Goal: Information Seeking & Learning: Learn about a topic

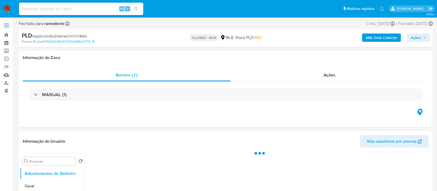
select select "10"
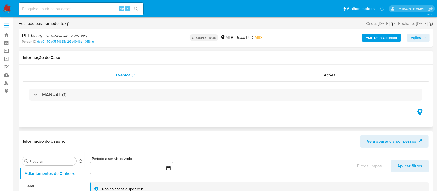
click at [195, 119] on div "Eventos ( 1 ) Ações MANUAL (1)" at bounding box center [226, 96] width 414 height 62
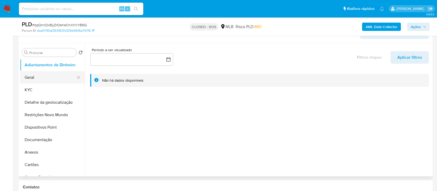
scroll to position [69, 0]
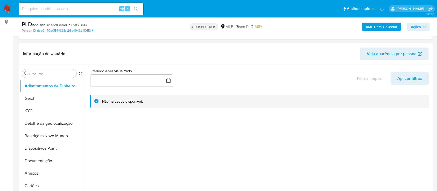
drag, startPoint x: 43, startPoint y: 109, endPoint x: 85, endPoint y: 101, distance: 42.9
click at [43, 109] on button "KYC" at bounding box center [52, 111] width 65 height 12
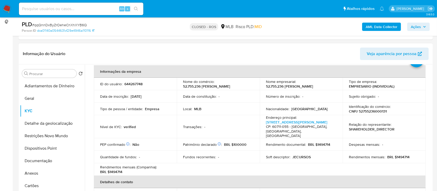
scroll to position [34, 0]
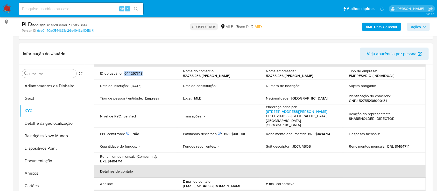
drag, startPoint x: 151, startPoint y: 75, endPoint x: 125, endPoint y: 74, distance: 26.2
click at [123, 74] on div "ID do usuário : 644267748" at bounding box center [135, 73] width 71 height 5
copy p "644267748"
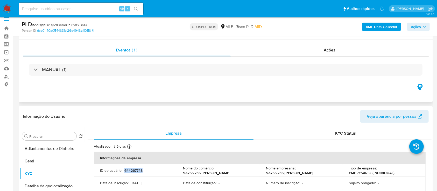
scroll to position [0, 0]
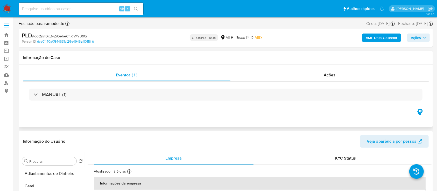
click at [60, 88] on div "MANUAL (1)" at bounding box center [226, 94] width 406 height 26
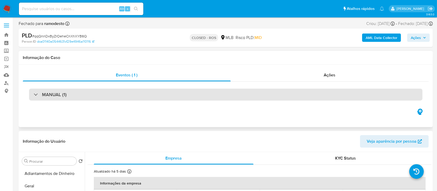
click at [60, 92] on h3 "MANUAL (1)" at bounding box center [54, 95] width 25 height 6
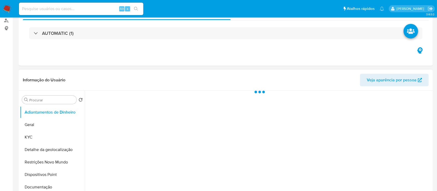
select select "10"
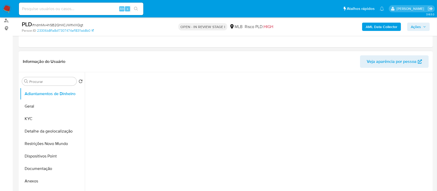
scroll to position [69, 0]
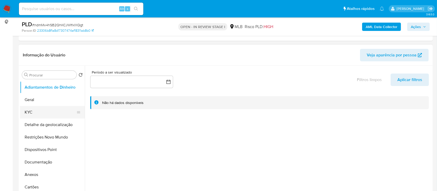
drag, startPoint x: 33, startPoint y: 113, endPoint x: 70, endPoint y: 109, distance: 37.3
click at [33, 112] on button "KYC" at bounding box center [50, 112] width 61 height 12
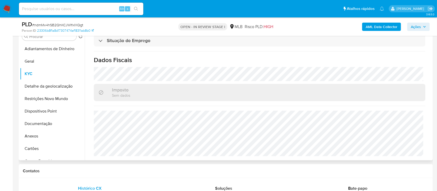
scroll to position [138, 0]
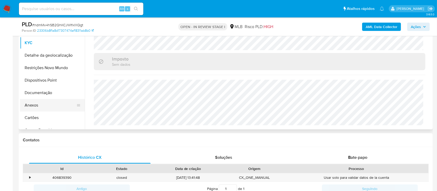
click at [43, 105] on button "Anexos" at bounding box center [50, 105] width 61 height 12
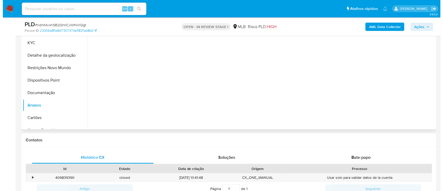
scroll to position [0, 0]
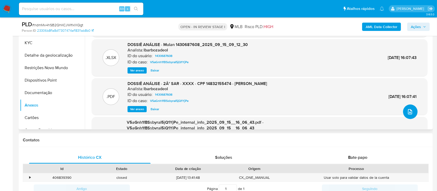
click at [407, 109] on icon "upload-file" at bounding box center [410, 111] width 6 height 6
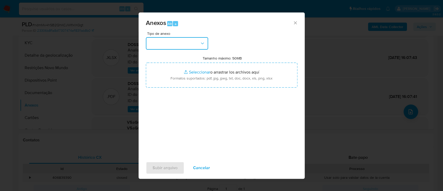
click at [167, 40] on button "button" at bounding box center [177, 43] width 62 height 12
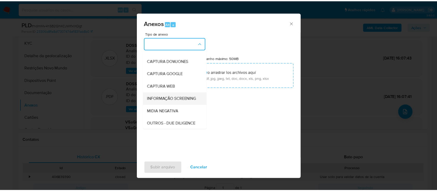
scroll to position [34, 0]
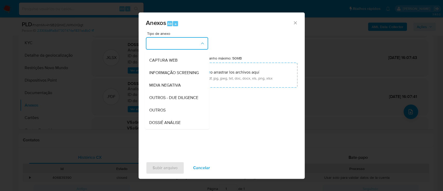
drag, startPoint x: 164, startPoint y: 118, endPoint x: 181, endPoint y: 111, distance: 18.0
click at [164, 113] on span "OUTROS" at bounding box center [157, 109] width 16 height 5
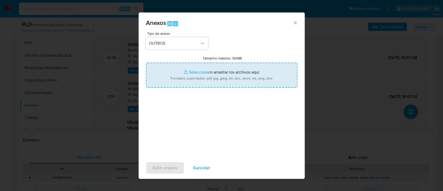
click at [207, 72] on input "Tamanho máximo: 50MB Seleccionar archivos" at bounding box center [221, 75] width 151 height 25
type input "C:\fakepath\Declinio - ndmMv4hSB2QhKCJWlfxIXQgt - CPF 14832155474 - CAMILA ALVE…"
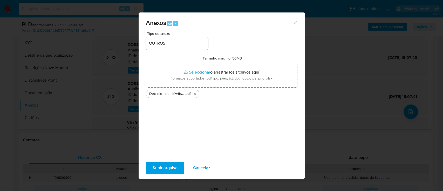
click at [336, 142] on div "Anexos Alt a Tipo de anexo OUTROS Tamanho máximo: 50MB Seleccionar archivos Sel…" at bounding box center [221, 95] width 443 height 191
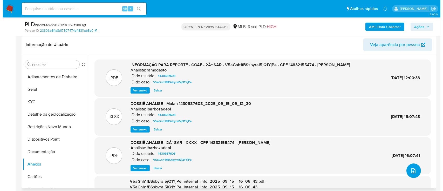
scroll to position [69, 0]
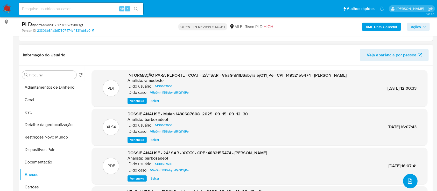
click at [411, 179] on icon "upload-file" at bounding box center [410, 181] width 6 height 6
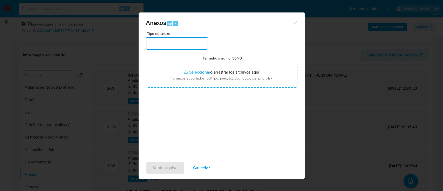
click at [192, 43] on button "button" at bounding box center [177, 43] width 62 height 12
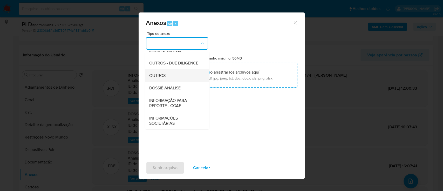
click at [164, 78] on span "OUTROS" at bounding box center [157, 75] width 16 height 5
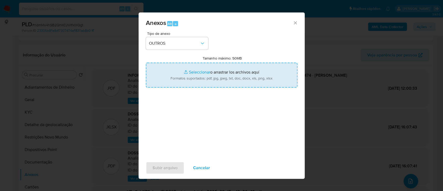
click at [192, 74] on input "Tamanho máximo: 50MB Seleccionar archivos" at bounding box center [221, 75] width 151 height 25
type input "C:\fakepath\Cópia de Mulan 1430687608_2025_10_13_15_54_18.xlsx"
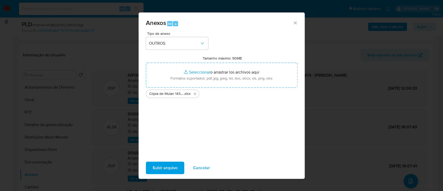
click at [168, 165] on span "Subir arquivo" at bounding box center [165, 167] width 25 height 11
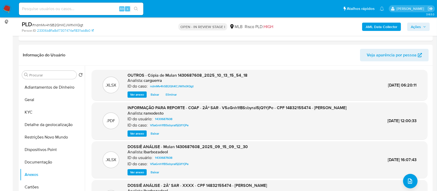
drag, startPoint x: 419, startPoint y: 27, endPoint x: 417, endPoint y: 26, distance: 2.8
click at [417, 26] on span "Ações" at bounding box center [416, 27] width 10 height 8
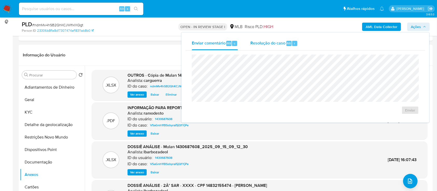
drag, startPoint x: 259, startPoint y: 41, endPoint x: 261, endPoint y: 49, distance: 8.2
click at [259, 40] on span "Resolução do caso" at bounding box center [268, 43] width 35 height 6
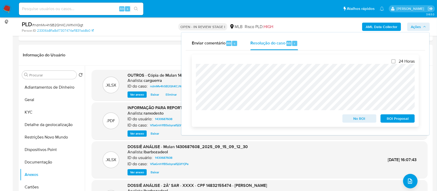
click at [361, 120] on span "No ROI" at bounding box center [359, 118] width 27 height 7
click at [150, 50] on header "Informação do Usuário Veja aparência por pessoa" at bounding box center [226, 55] width 406 height 12
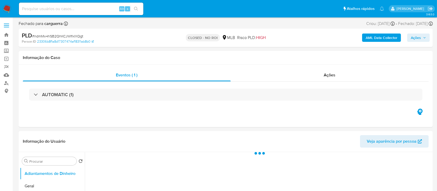
select select "10"
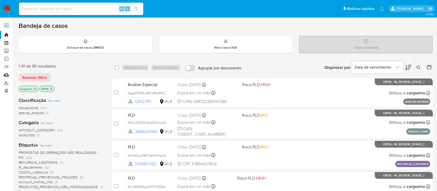
click at [8, 76] on link "Mulan" at bounding box center [31, 75] width 62 height 8
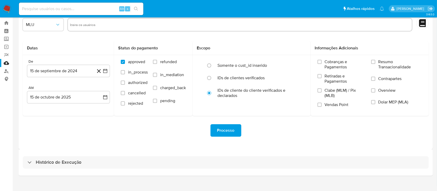
scroll to position [19, 0]
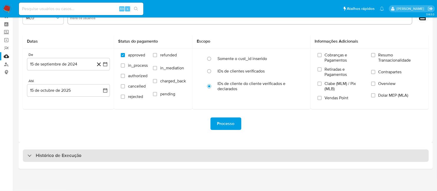
click at [72, 153] on h3 "Histórico de Execução" at bounding box center [59, 155] width 46 height 6
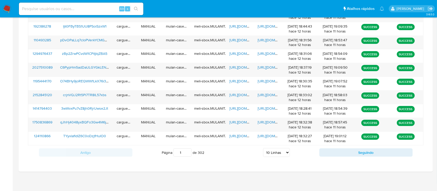
scroll to position [214, 0]
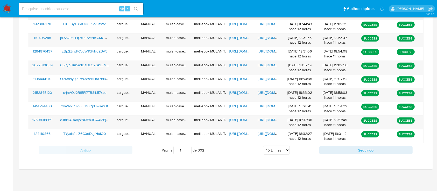
click at [288, 151] on select "5 Linhas 10 Linhas 20 Linhas 25 Linhas 50 Linhas 100 Linhas" at bounding box center [276, 150] width 27 height 9
select select "20"
click at [263, 146] on select "5 Linhas 10 Linhas 20 Linhas 25 Linhas 50 Linhas 100 Linhas" at bounding box center [276, 150] width 27 height 9
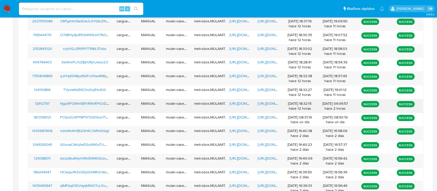
scroll to position [247, 0]
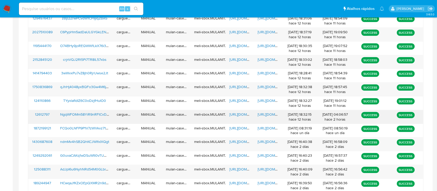
click at [241, 114] on span "https://docs.google.com/spreadsheets/d/1i7WySJ0ZNm0PbD3AvqauugbWfWwZ7lnzh_ZpzD_…" at bounding box center [248, 114] width 36 height 5
click at [266, 113] on span "https://docs.google.com/document/d/1A__azGDQQqgp5pn75FxO0CeMEOe6d7ORy7BBvQ2mN08…" at bounding box center [276, 114] width 36 height 5
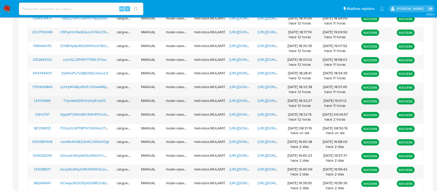
click at [242, 101] on span "https://docs.google.com/spreadsheets/d/1ZnJ1MMGFamdicsoHxN_r2d7LTLav7A5pDOVz-8n…" at bounding box center [248, 100] width 36 height 5
click at [264, 101] on span "https://docs.google.com/document/d/1UoAnjfR-r4mLj-7OYHKfa5dWkAt76UAtcV4rHIH2NzU…" at bounding box center [276, 100] width 36 height 5
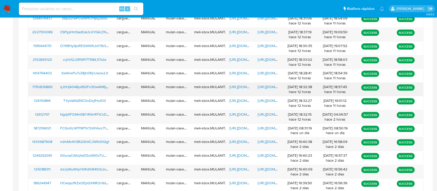
click at [243, 86] on span "https://docs.google.com/spreadsheets/d/1-vFkAC_CFi-M9rxmiS0JomkRyvmxQJIivRvPSj9…" at bounding box center [248, 86] width 36 height 5
click at [266, 87] on span "https://docs.google.com/document/d/1cvPCvl9RKXkNhP8ZrBkXURBgsiJMe9i2tVEtZaDzb2g…" at bounding box center [276, 86] width 36 height 5
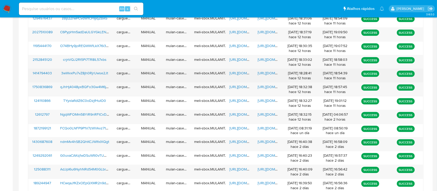
click at [235, 74] on span "https://docs.google.com/spreadsheets/d/1EqfFym4ekE43xG6fusrLrzkli2F95JkLiT424a-…" at bounding box center [248, 72] width 36 height 5
click at [267, 75] on span "https://docs.google.com/document/d/18tOnRQDNlUBy3Gm6UaOjPOq8Np2gSjHXAJVwan5C4yg…" at bounding box center [276, 72] width 36 height 5
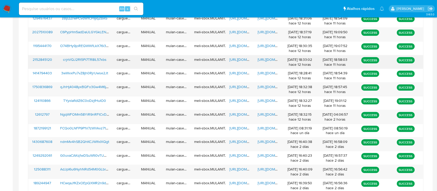
click at [237, 60] on span "https://docs.google.com/spreadsheets/d/1-_6QNsIhMoibhOsG4hezLbuUwNGBUP6X1Z1OfzD…" at bounding box center [248, 59] width 36 height 5
click at [267, 59] on span "https://docs.google.com/document/d/1ilD7YQ_8o4x0-RAERt1cvRziy6kplWXwU79ygxfKZ3c…" at bounding box center [276, 59] width 36 height 5
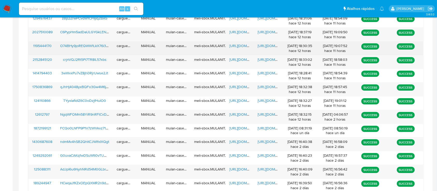
click at [241, 44] on span "https://docs.google.com/spreadsheets/d/1XAbhs_TTqZPkiD2o8hr-CI9pXVRTKMOS64PXEBS…" at bounding box center [248, 45] width 36 height 5
click at [268, 45] on span "https://docs.google.com/document/d/1vNB3tu4BN-pFdg4ot7lzr67IunYqQ-KYXuB-Bo3oAWY…" at bounding box center [276, 45] width 36 height 5
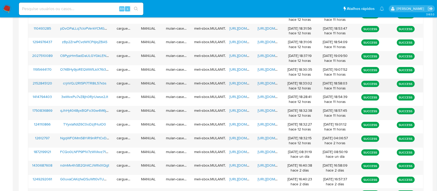
scroll to position [213, 0]
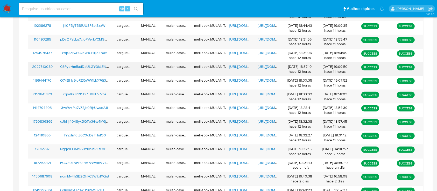
click at [236, 66] on span "https://docs.google.com/spreadsheets/d/1rHl5WYdtG727mnc9lMRQ2W0yyArMIrd6YjZvXHs…" at bounding box center [248, 66] width 36 height 5
click at [264, 64] on span "https://docs.google.com/document/d/17-HL4KQeIsAgvrw4ToBFTb4INCV8Ml9pejt761f5PXo…" at bounding box center [276, 66] width 36 height 5
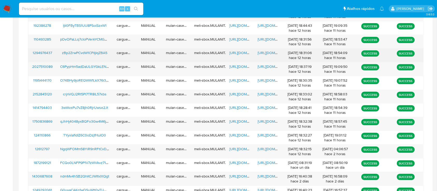
click at [239, 55] on span "https://docs.google.com/spreadsheets/d/1FDKE4bgm7H2brjeRSr6GshP0WLqs2n5z-yeqDIY…" at bounding box center [248, 52] width 36 height 5
click at [263, 51] on span "https://docs.google.com/document/d/1J8Txyu1xO6a_wm1YW2egUgg9vSCOUHXOL1zsX8lTgPU…" at bounding box center [276, 52] width 36 height 5
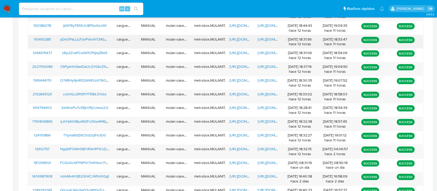
click at [235, 38] on span "https://docs.google.com/spreadsheets/d/1Aa0w5QjNxN0F-UPfrklz3wlDxqH-qk1KPfjOE--…" at bounding box center [248, 39] width 36 height 5
click at [266, 39] on span "https://docs.google.com/document/d/1WHFiaEL_H9R3o4JblEpx7ifycf4S87aMSN2oFzxumUE…" at bounding box center [276, 39] width 36 height 5
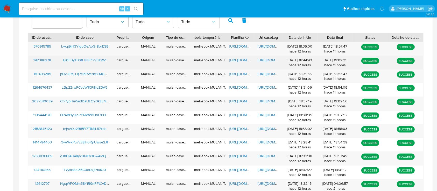
click at [241, 62] on span "https://docs.google.com/spreadsheets/d/1UDZDio-JDIgPYnQ234kGmGl8QtNLuJBd8p_elY8…" at bounding box center [248, 59] width 36 height 5
click at [268, 60] on span "https://docs.google.com/document/d/1HSaegJSdrUl9_gdcZ0dw-wuzr3OfAFsu780o0ZsyRjc…" at bounding box center [276, 59] width 36 height 5
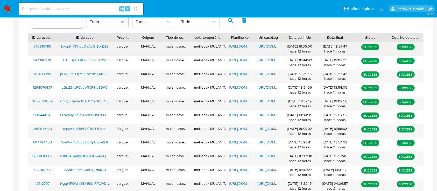
click at [238, 46] on span "https://docs.google.com/spreadsheets/d/13NUtB_tl1F1vaQrr3laW-WR2wnM18D7Xs6zFqaa…" at bounding box center [248, 46] width 36 height 5
click at [269, 46] on span "https://docs.google.com/document/d/1ysSzXWJZvActJ0jX3Zk86qDbozfMsWQ2XMOGfilobKk…" at bounding box center [276, 46] width 36 height 5
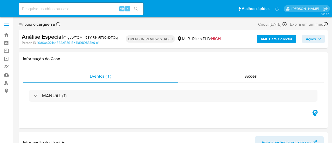
select select "10"
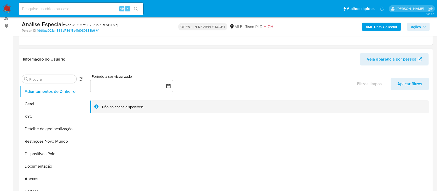
scroll to position [69, 0]
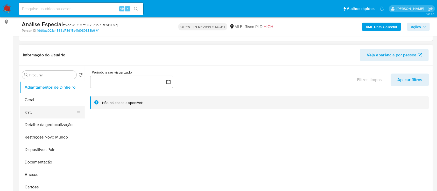
click at [37, 115] on button "KYC" at bounding box center [50, 112] width 61 height 12
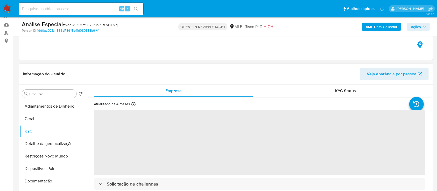
scroll to position [104, 0]
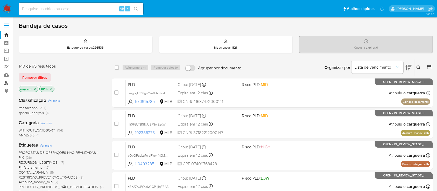
click at [8, 84] on link "Localizador de pessoas" at bounding box center [31, 83] width 62 height 8
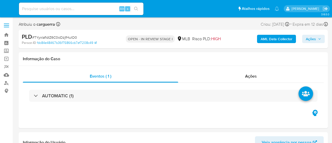
select select "10"
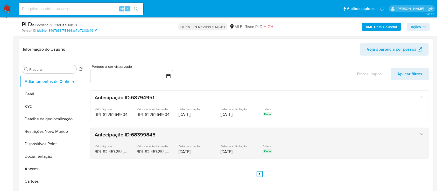
scroll to position [104, 0]
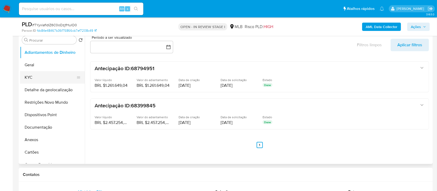
click at [45, 75] on button "KYC" at bounding box center [50, 77] width 61 height 12
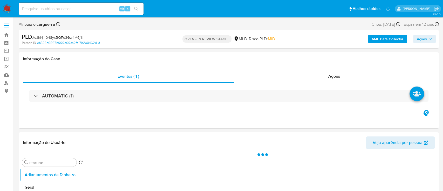
select select "10"
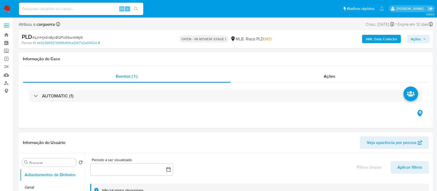
scroll to position [34, 0]
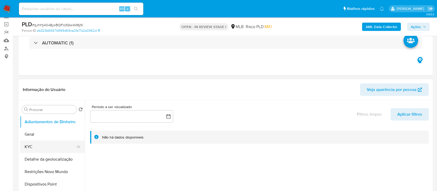
click at [36, 145] on button "KYC" at bounding box center [50, 146] width 61 height 12
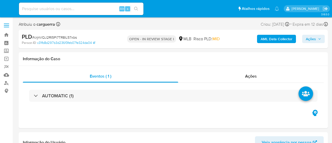
select select "10"
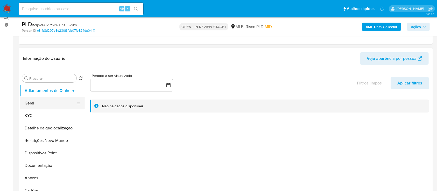
scroll to position [69, 0]
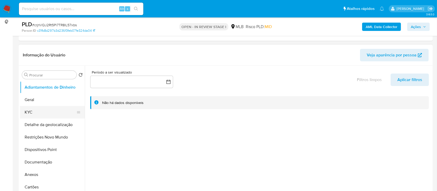
click at [30, 110] on button "KYC" at bounding box center [50, 112] width 61 height 12
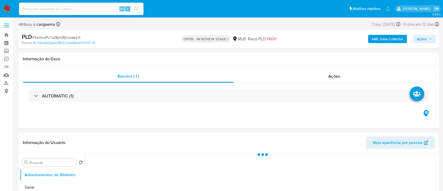
select select "10"
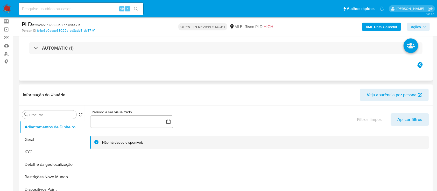
scroll to position [69, 0]
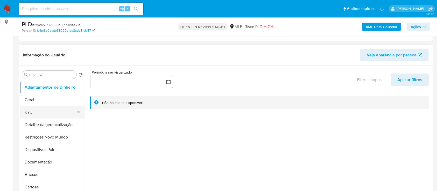
click at [39, 106] on button "KYC" at bounding box center [50, 112] width 61 height 12
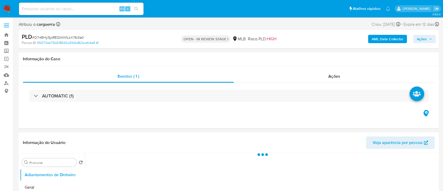
select select "10"
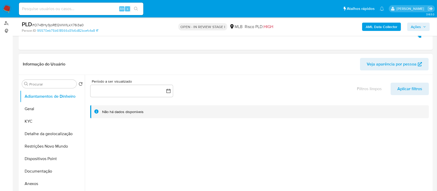
scroll to position [69, 0]
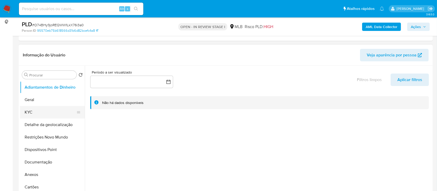
click at [30, 110] on button "KYC" at bounding box center [50, 112] width 61 height 12
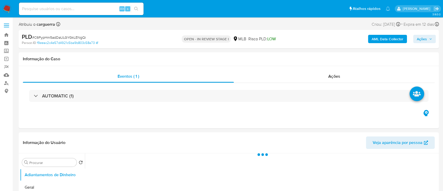
select select "10"
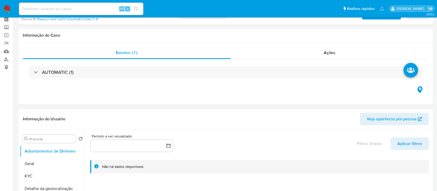
scroll to position [34, 0]
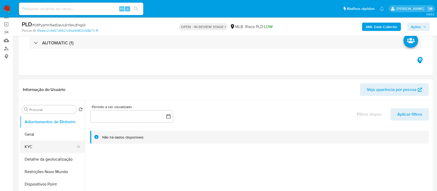
click at [25, 147] on button "KYC" at bounding box center [50, 146] width 61 height 12
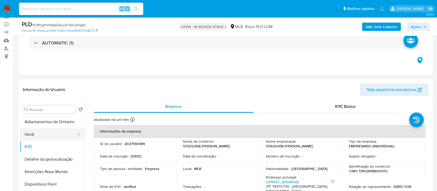
click at [37, 131] on button "Geral" at bounding box center [50, 134] width 61 height 12
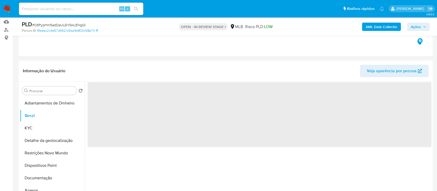
scroll to position [69, 0]
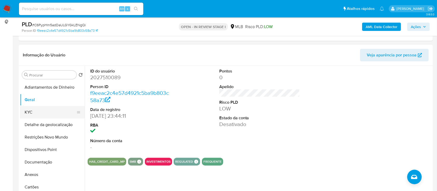
click at [33, 112] on button "KYC" at bounding box center [50, 112] width 61 height 12
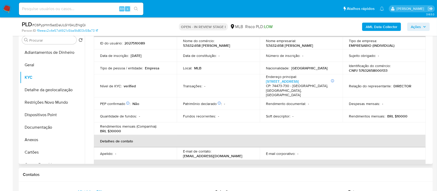
scroll to position [31, 0]
drag, startPoint x: 0, startPoint y: 60, endPoint x: 194, endPoint y: 5, distance: 201.6
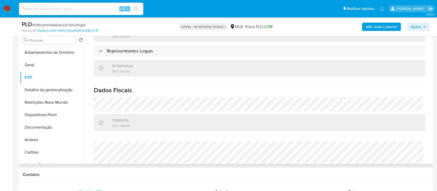
scroll to position [173, 0]
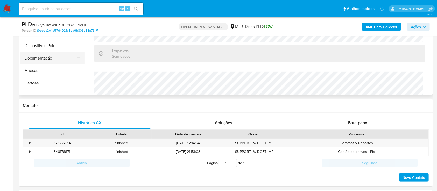
drag, startPoint x: 14, startPoint y: 73, endPoint x: 54, endPoint y: 61, distance: 41.7
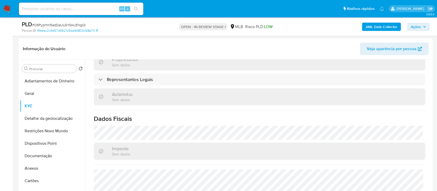
scroll to position [69, 0]
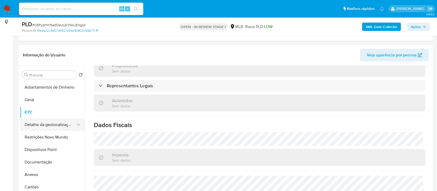
drag, startPoint x: 48, startPoint y: 122, endPoint x: 52, endPoint y: 120, distance: 4.3
click at [48, 122] on button "Detalhe da geolocalização" at bounding box center [50, 124] width 61 height 12
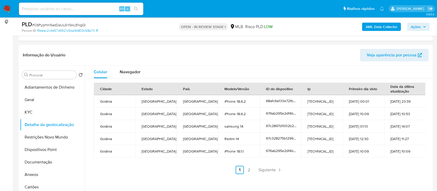
click at [251, 167] on link "2" at bounding box center [249, 169] width 8 height 8
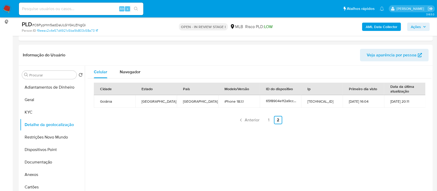
click at [41, 131] on button "Restrições Novo Mundo" at bounding box center [50, 137] width 61 height 12
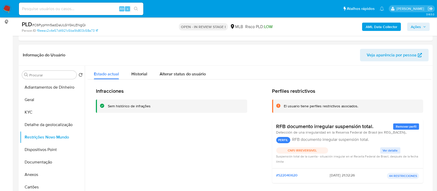
drag, startPoint x: 1, startPoint y: 88, endPoint x: 3, endPoint y: 87, distance: 2.8
click at [387, 148] on span "Ver detalle" at bounding box center [390, 150] width 15 height 5
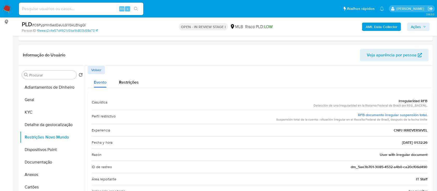
drag, startPoint x: 393, startPoint y: 99, endPoint x: 430, endPoint y: 166, distance: 76.9
click at [430, 166] on div at bounding box center [258, 132] width 347 height 133
click at [46, 150] on button "Dispositivos Point" at bounding box center [50, 149] width 61 height 12
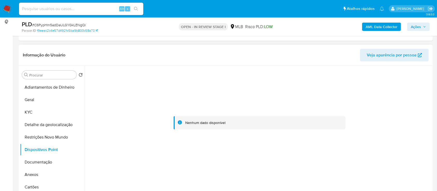
click at [409, 128] on div at bounding box center [260, 123] width 344 height 114
click at [49, 164] on button "Documentação" at bounding box center [50, 162] width 61 height 12
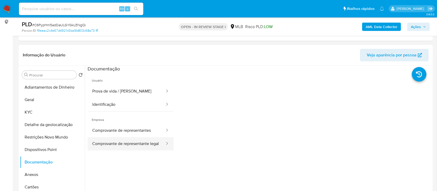
click at [126, 139] on button "Comprovante de representante legal" at bounding box center [127, 143] width 78 height 13
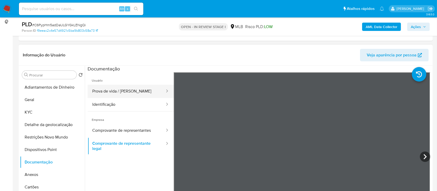
click at [114, 87] on button "Prova de vida / [PERSON_NAME]" at bounding box center [127, 91] width 78 height 13
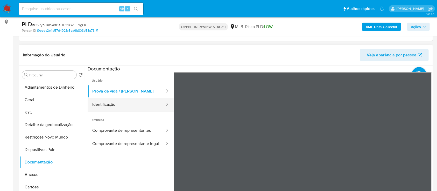
click at [125, 105] on button "Identificação" at bounding box center [127, 104] width 78 height 13
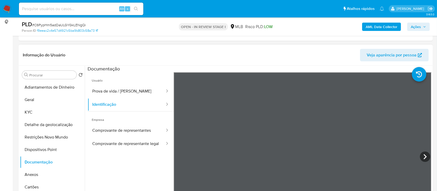
scroll to position [18, 0]
click at [374, 27] on b "AML Data Collector" at bounding box center [382, 27] width 32 height 8
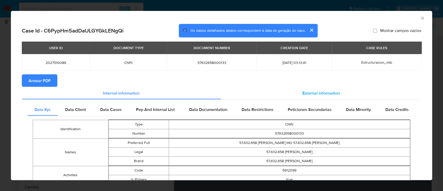
click at [315, 95] on span "External information" at bounding box center [321, 93] width 38 height 6
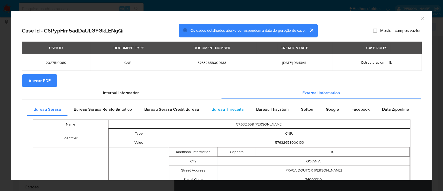
click at [231, 106] on span "Bureau Threceita" at bounding box center [227, 109] width 32 height 6
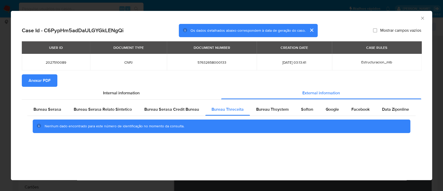
drag, startPoint x: 394, startPoint y: 18, endPoint x: 341, endPoint y: 1, distance: 55.2
click at [391, 17] on div "AML Data Collector" at bounding box center [217, 18] width 405 height 6
click at [260, 111] on span "Bureau Thsystem" at bounding box center [272, 109] width 32 height 6
drag, startPoint x: 391, startPoint y: 16, endPoint x: 356, endPoint y: 11, distance: 35.5
click at [390, 16] on div "AML Data Collector" at bounding box center [217, 18] width 405 height 6
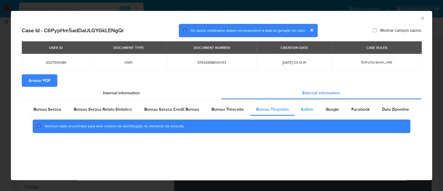
click at [302, 105] on div "Softon" at bounding box center [307, 109] width 25 height 12
drag, startPoint x: 400, startPoint y: 21, endPoint x: 361, endPoint y: 12, distance: 40.1
click at [393, 19] on div "AML Data Collector" at bounding box center [221, 17] width 421 height 13
drag, startPoint x: 332, startPoint y: 109, endPoint x: 331, endPoint y: 111, distance: 2.7
click at [332, 109] on span "Google" at bounding box center [331, 109] width 13 height 6
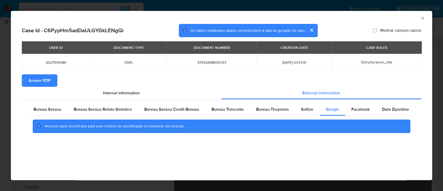
drag, startPoint x: 383, startPoint y: 18, endPoint x: 367, endPoint y: 16, distance: 15.4
click at [382, 19] on div "AML Data Collector" at bounding box center [217, 18] width 405 height 6
click at [424, 17] on icon "Fechar a janela" at bounding box center [422, 18] width 5 height 5
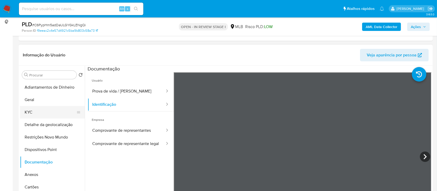
drag, startPoint x: 40, startPoint y: 112, endPoint x: 45, endPoint y: 110, distance: 4.3
click at [40, 111] on button "KYC" at bounding box center [50, 112] width 61 height 12
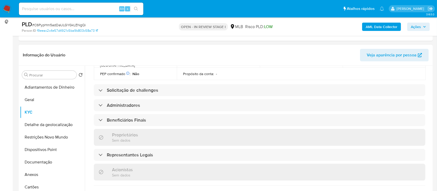
scroll to position [207, 0]
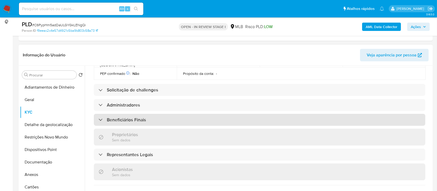
click at [141, 117] on h3 "Beneficiários Finais" at bounding box center [126, 120] width 39 height 6
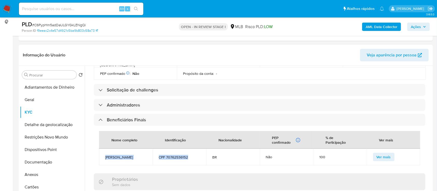
drag, startPoint x: 105, startPoint y: 148, endPoint x: 189, endPoint y: 148, distance: 84.0
click at [189, 148] on tr "Guilherme Vieira Morais CPF 70762536152 BR Não 100 Ver mais" at bounding box center [259, 156] width 321 height 17
copy tr "Guilherme Vieira Morais CPF 70762536152"
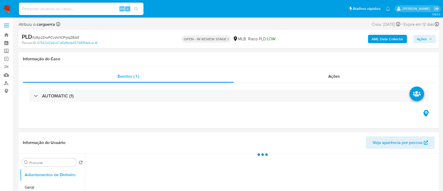
select select "10"
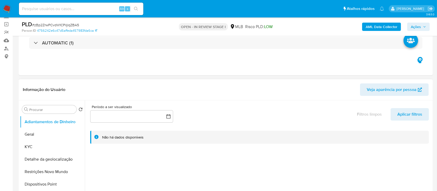
scroll to position [69, 0]
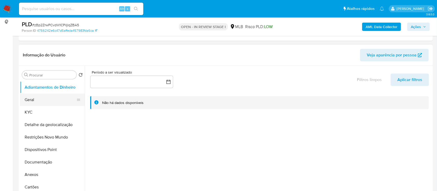
click at [47, 102] on button "Geral" at bounding box center [50, 99] width 61 height 12
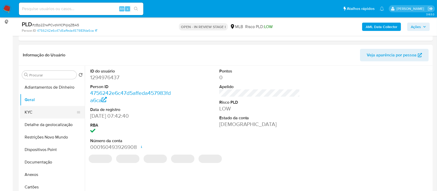
click at [44, 110] on button "KYC" at bounding box center [50, 112] width 61 height 12
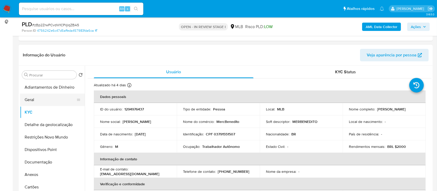
click at [35, 100] on button "Geral" at bounding box center [50, 99] width 61 height 12
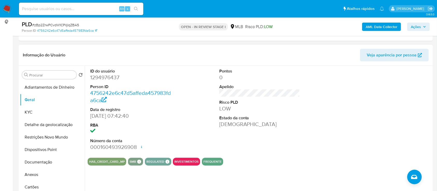
drag, startPoint x: 354, startPoint y: 92, endPoint x: 348, endPoint y: 87, distance: 7.7
click at [351, 90] on div at bounding box center [389, 110] width 86 height 88
click at [40, 112] on button "KYC" at bounding box center [50, 112] width 61 height 12
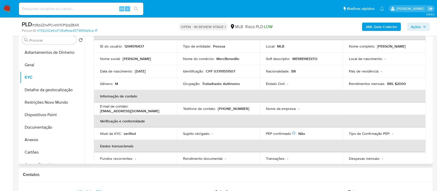
scroll to position [31, 0]
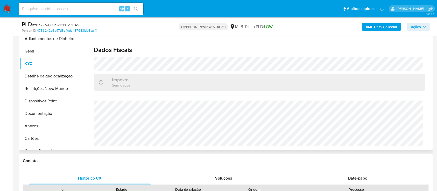
scroll to position [138, 0]
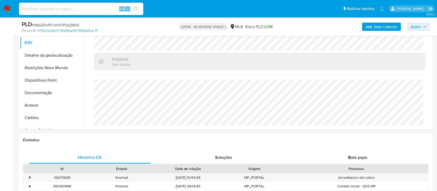
drag, startPoint x: 56, startPoint y: 55, endPoint x: 75, endPoint y: 57, distance: 19.0
click at [56, 55] on button "Detalhe da geolocalização" at bounding box center [50, 55] width 61 height 12
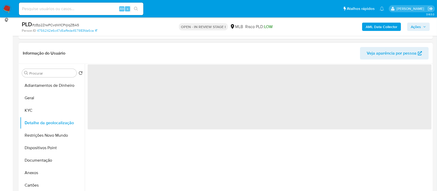
scroll to position [69, 0]
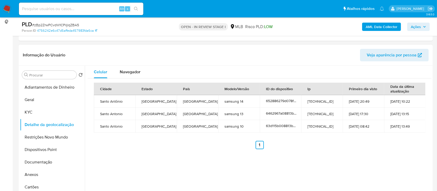
click at [355, 154] on div "Celular Navegador Cidade Estado País Modelo/Versão ID do dispositivo Ip Primeir…" at bounding box center [258, 132] width 347 height 133
click at [53, 131] on button "Restrições Novo Mundo" at bounding box center [50, 137] width 61 height 12
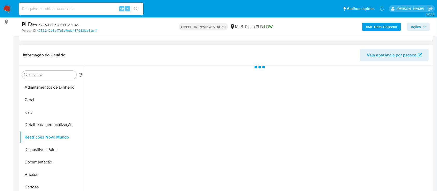
scroll to position [104, 0]
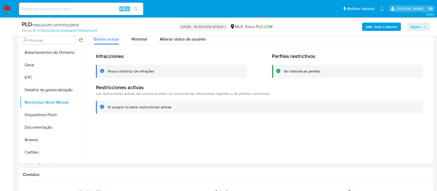
click at [41, 115] on button "Dispositivos Point" at bounding box center [50, 114] width 61 height 12
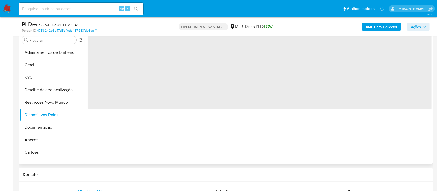
scroll to position [69, 0]
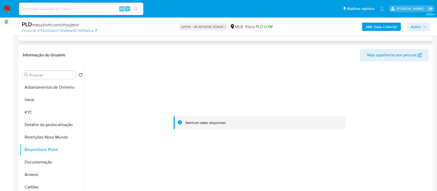
drag, startPoint x: 333, startPoint y: 89, endPoint x: 262, endPoint y: 39, distance: 87.5
click at [331, 86] on div at bounding box center [260, 123] width 344 height 114
click at [37, 100] on button "Geral" at bounding box center [50, 99] width 61 height 12
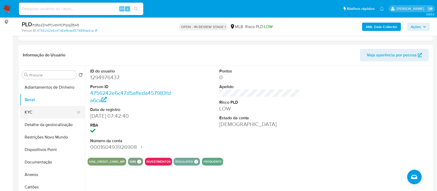
drag, startPoint x: 25, startPoint y: 114, endPoint x: 37, endPoint y: 112, distance: 11.9
click at [27, 114] on button "KYC" at bounding box center [50, 112] width 61 height 12
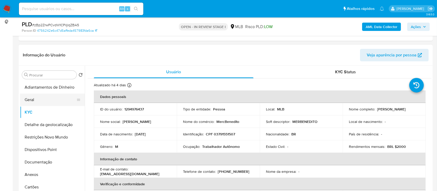
drag, startPoint x: 30, startPoint y: 110, endPoint x: 30, endPoint y: 102, distance: 7.5
click at [31, 110] on button "KYC" at bounding box center [52, 112] width 65 height 12
click at [30, 101] on button "Geral" at bounding box center [50, 99] width 61 height 12
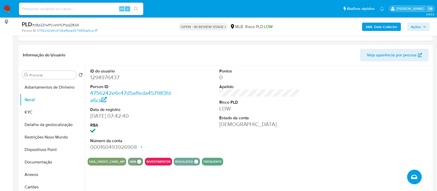
drag, startPoint x: 397, startPoint y: 87, endPoint x: 391, endPoint y: 84, distance: 6.7
click at [395, 86] on div at bounding box center [389, 110] width 86 height 88
click at [37, 161] on button "Documentação" at bounding box center [50, 162] width 61 height 12
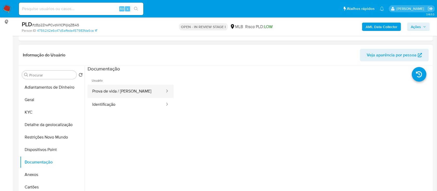
click at [117, 92] on button "Prova de vida / [PERSON_NAME]" at bounding box center [127, 91] width 78 height 13
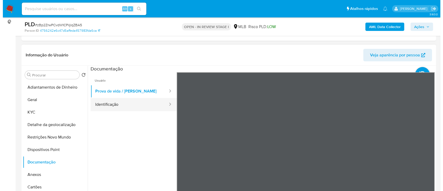
scroll to position [16, 0]
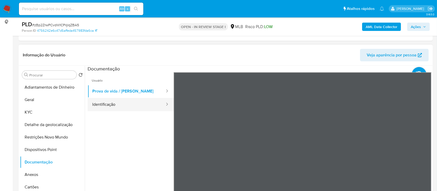
click at [108, 106] on button "Identificação" at bounding box center [127, 104] width 78 height 13
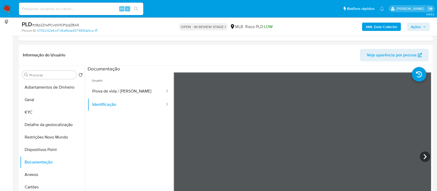
click at [373, 26] on b "AML Data Collector" at bounding box center [382, 27] width 32 height 8
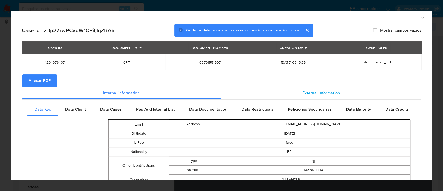
drag, startPoint x: 326, startPoint y: 94, endPoint x: 301, endPoint y: 97, distance: 25.3
click at [325, 93] on span "External information" at bounding box center [321, 93] width 38 height 6
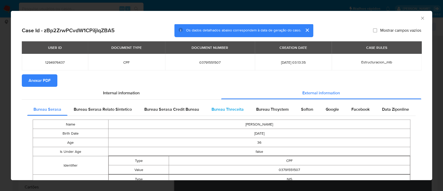
click at [226, 110] on span "Bureau Threceita" at bounding box center [227, 109] width 32 height 6
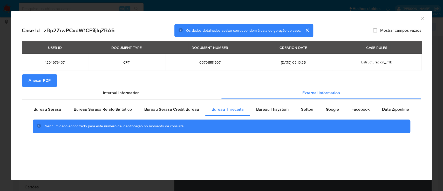
drag, startPoint x: 384, startPoint y: 18, endPoint x: 371, endPoint y: 16, distance: 12.8
click at [384, 18] on div "AML Data Collector" at bounding box center [217, 18] width 405 height 6
click at [276, 110] on span "Bureau Thsystem" at bounding box center [272, 109] width 32 height 6
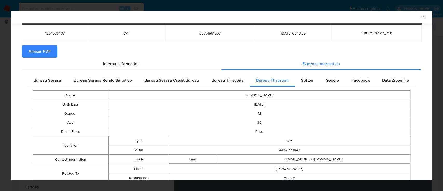
scroll to position [103, 0]
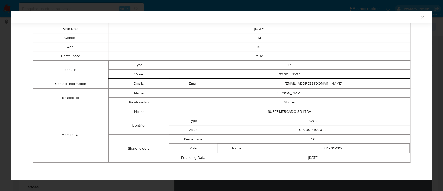
drag, startPoint x: 367, startPoint y: 17, endPoint x: 325, endPoint y: 15, distance: 42.1
click at [364, 17] on div "AML Data Collector" at bounding box center [217, 17] width 405 height 5
drag, startPoint x: 327, startPoint y: 127, endPoint x: 288, endPoint y: 129, distance: 38.7
click at [288, 129] on td "09200141000122" at bounding box center [313, 129] width 192 height 9
copy td "09200141000122"
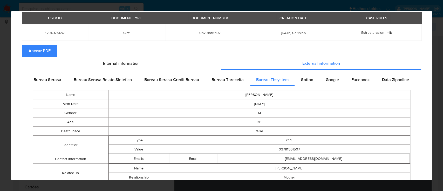
scroll to position [0, 0]
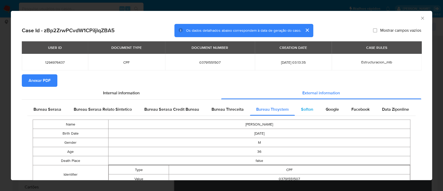
click at [304, 113] on div "Softon" at bounding box center [307, 109] width 25 height 12
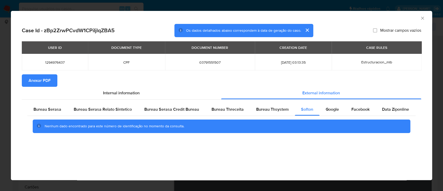
click at [368, 17] on div "AML Data Collector" at bounding box center [217, 18] width 405 height 6
click at [331, 108] on span "Google" at bounding box center [331, 109] width 13 height 6
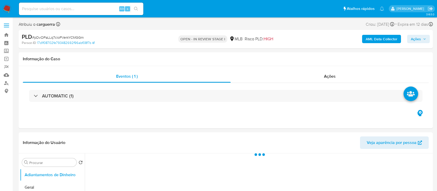
select select "10"
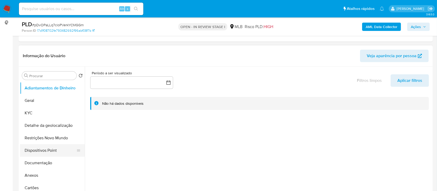
scroll to position [69, 0]
drag, startPoint x: 31, startPoint y: 102, endPoint x: 33, endPoint y: 115, distance: 13.1
click at [32, 103] on button "Geral" at bounding box center [52, 99] width 65 height 12
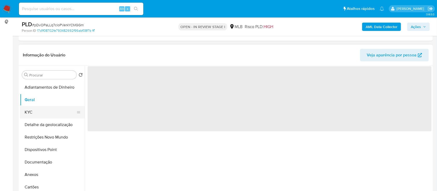
click at [33, 115] on button "KYC" at bounding box center [50, 112] width 61 height 12
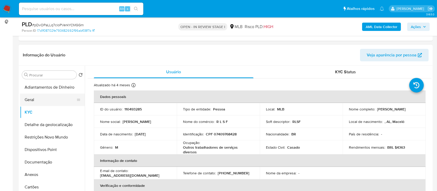
click at [37, 98] on button "Geral" at bounding box center [50, 99] width 61 height 12
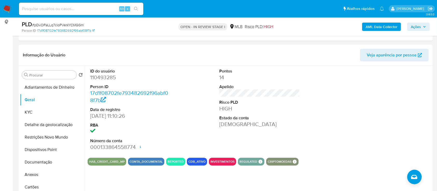
drag, startPoint x: 40, startPoint y: 111, endPoint x: 64, endPoint y: 107, distance: 24.4
click at [40, 112] on button "KYC" at bounding box center [50, 112] width 61 height 12
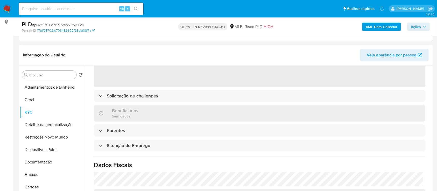
scroll to position [34, 0]
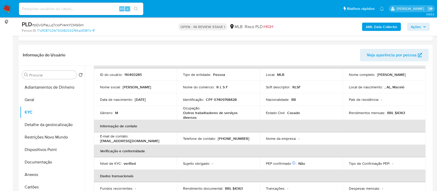
drag, startPoint x: 47, startPoint y: 126, endPoint x: 52, endPoint y: 124, distance: 5.4
click at [47, 126] on button "Detalhe da geolocalização" at bounding box center [50, 124] width 61 height 12
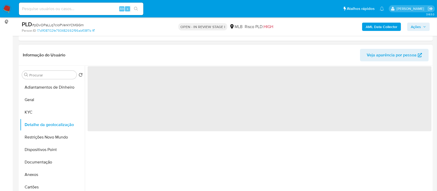
scroll to position [0, 0]
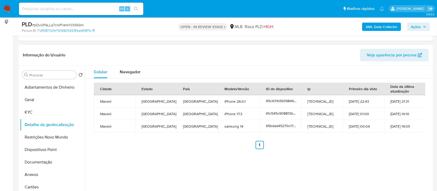
click at [402, 155] on div "Celular Navegador Cidade Estado País Modelo/Versão ID do dispositivo Ip Primeir…" at bounding box center [258, 132] width 347 height 133
click at [54, 138] on button "Restrições Novo Mundo" at bounding box center [50, 137] width 61 height 12
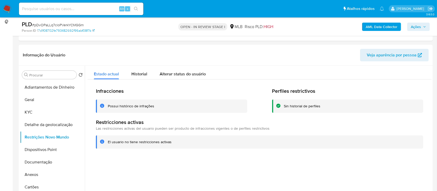
click at [45, 150] on button "Dispositivos Point" at bounding box center [50, 149] width 61 height 12
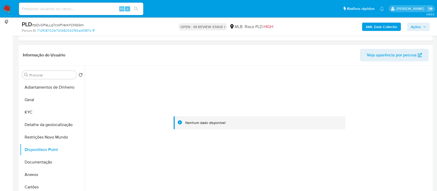
click at [394, 97] on div at bounding box center [260, 123] width 344 height 114
click at [39, 164] on button "Documentação" at bounding box center [50, 162] width 61 height 12
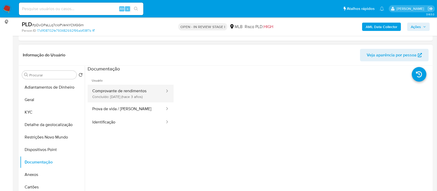
drag, startPoint x: 121, startPoint y: 95, endPoint x: 124, endPoint y: 95, distance: 3.2
click at [121, 95] on button "Comprovante de rendimentos Concluído: [DATE] (hace 3 años)" at bounding box center [127, 94] width 78 height 18
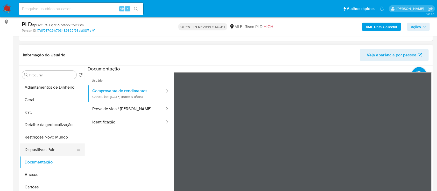
click at [41, 147] on button "Dispositivos Point" at bounding box center [50, 149] width 61 height 12
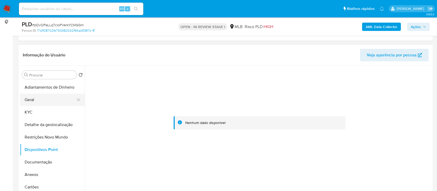
click at [39, 100] on button "Geral" at bounding box center [50, 99] width 61 height 12
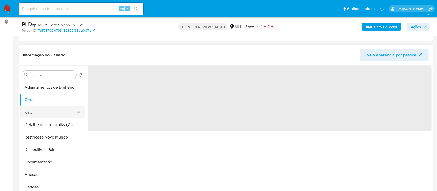
click at [36, 113] on button "KYC" at bounding box center [50, 112] width 61 height 12
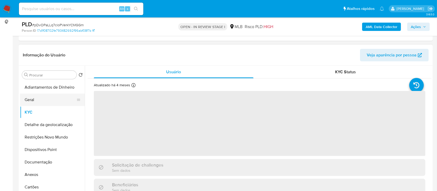
drag, startPoint x: 34, startPoint y: 100, endPoint x: 66, endPoint y: 101, distance: 32.4
click at [34, 100] on button "Geral" at bounding box center [50, 99] width 61 height 12
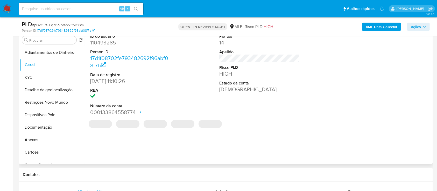
scroll to position [138, 0]
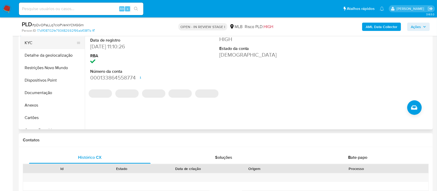
click at [37, 45] on button "KYC" at bounding box center [50, 43] width 61 height 12
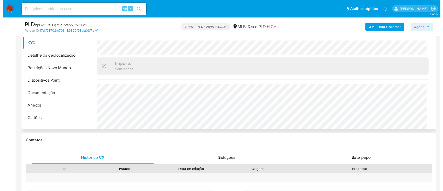
scroll to position [222, 0]
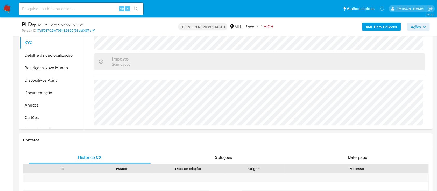
click at [376, 25] on b "AML Data Collector" at bounding box center [382, 27] width 32 height 8
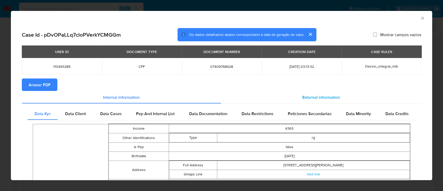
click at [325, 94] on div "External information" at bounding box center [321, 97] width 200 height 12
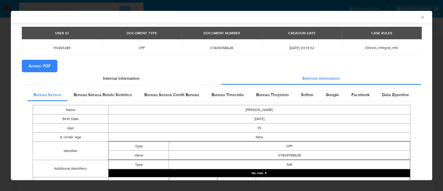
scroll to position [33, 0]
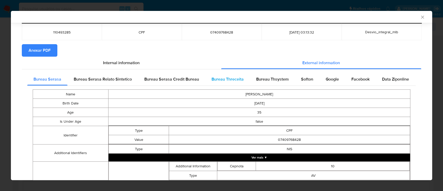
click at [240, 79] on span "Bureau Threceita" at bounding box center [227, 79] width 32 height 6
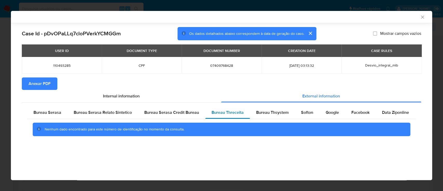
scroll to position [0, 0]
click at [346, 19] on div "AML Data Collector" at bounding box center [221, 17] width 421 height 12
click at [269, 113] on span "Bureau Thsystem" at bounding box center [272, 112] width 32 height 6
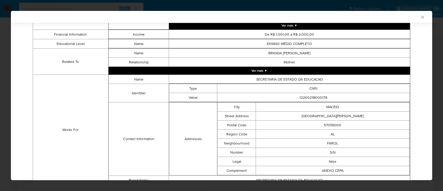
scroll to position [322, 0]
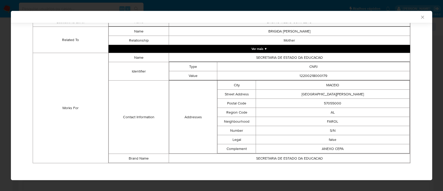
click at [364, 13] on div "AML Data Collector" at bounding box center [221, 17] width 421 height 12
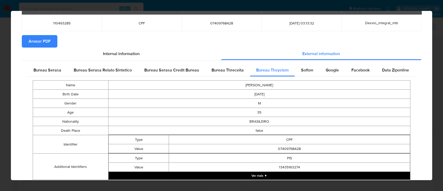
scroll to position [0, 0]
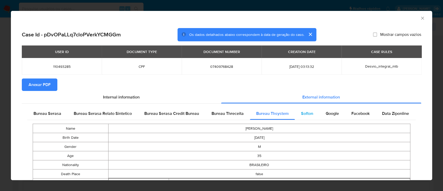
click at [309, 115] on span "Softon" at bounding box center [307, 113] width 12 height 6
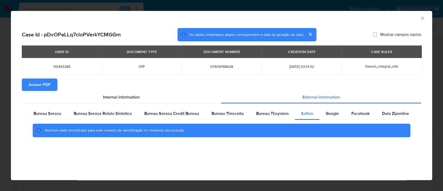
drag, startPoint x: 373, startPoint y: 13, endPoint x: 370, endPoint y: 15, distance: 3.9
click at [373, 14] on div "AML Data Collector" at bounding box center [221, 17] width 421 height 13
click at [325, 116] on div "Google" at bounding box center [332, 113] width 26 height 12
drag, startPoint x: 350, startPoint y: 22, endPoint x: 312, endPoint y: 16, distance: 38.6
click at [350, 23] on div "AML Data Collector" at bounding box center [221, 17] width 421 height 13
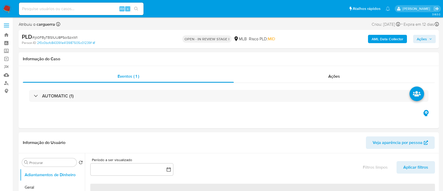
select select "10"
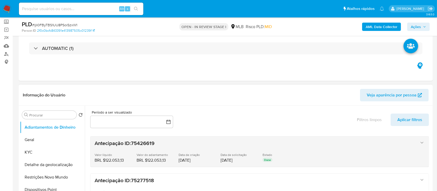
scroll to position [69, 0]
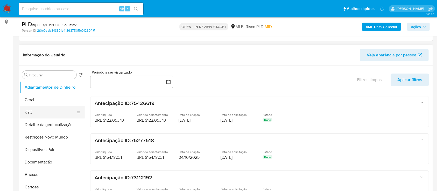
click at [33, 109] on button "KYC" at bounding box center [50, 112] width 61 height 12
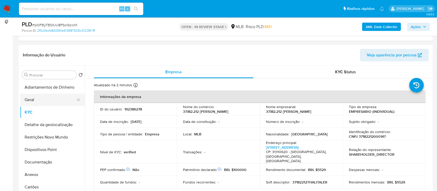
click at [35, 98] on button "Geral" at bounding box center [50, 99] width 61 height 12
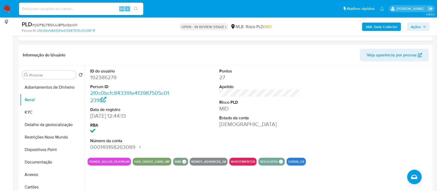
click at [391, 97] on div at bounding box center [389, 110] width 86 height 88
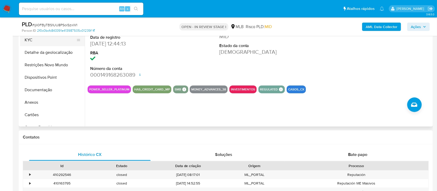
scroll to position [104, 0]
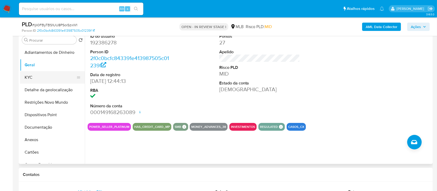
click at [44, 76] on button "KYC" at bounding box center [50, 77] width 61 height 12
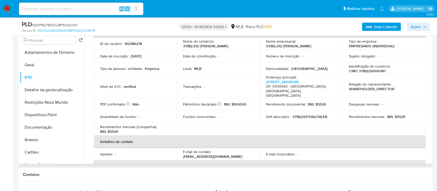
scroll to position [29, 0]
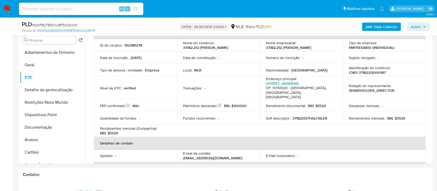
click at [31, 64] on button "Geral" at bounding box center [50, 65] width 61 height 12
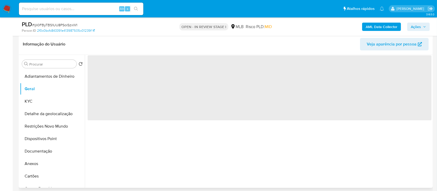
scroll to position [69, 0]
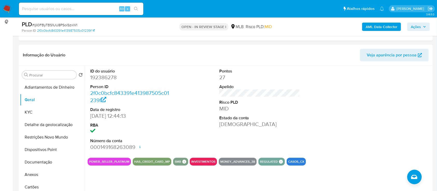
click at [25, 113] on button "KYC" at bounding box center [50, 112] width 61 height 12
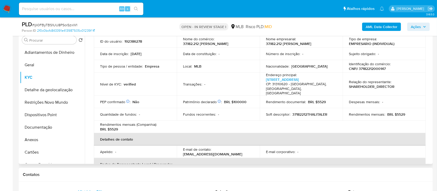
scroll to position [31, 0]
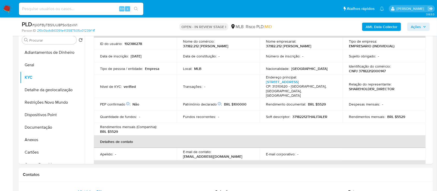
click at [44, 86] on button "Detalhe da geolocalização" at bounding box center [50, 90] width 61 height 12
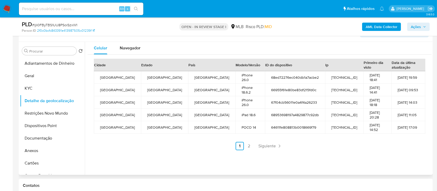
scroll to position [104, 0]
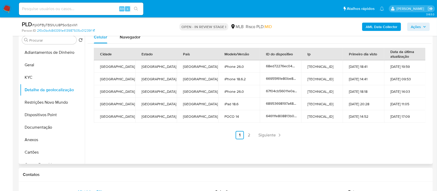
click at [405, 148] on div "Celular Navegador Cidade Estado País Modelo/Versão ID do dispositivo Ip Primeir…" at bounding box center [258, 97] width 347 height 133
drag, startPoint x: 247, startPoint y: 134, endPoint x: 260, endPoint y: 133, distance: 12.8
click at [247, 134] on link "2" at bounding box center [249, 135] width 8 height 8
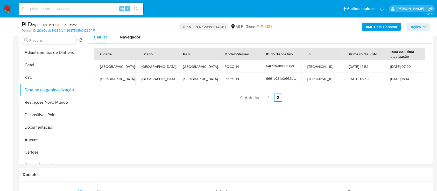
drag, startPoint x: 386, startPoint y: 124, endPoint x: 334, endPoint y: 91, distance: 61.8
click at [385, 123] on div "Celular Navegador Cidade Estado País Modelo/Versão ID do dispositivo Ip Primeir…" at bounding box center [258, 97] width 347 height 133
click at [50, 99] on button "Restrições Novo Mundo" at bounding box center [50, 102] width 61 height 12
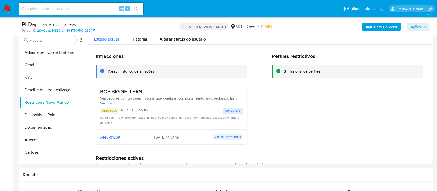
click at [43, 116] on button "Dispositivos Point" at bounding box center [50, 114] width 61 height 12
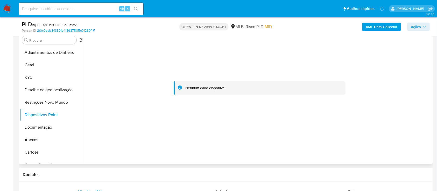
click at [397, 86] on div at bounding box center [260, 88] width 344 height 114
click at [47, 127] on button "Documentação" at bounding box center [50, 127] width 61 height 12
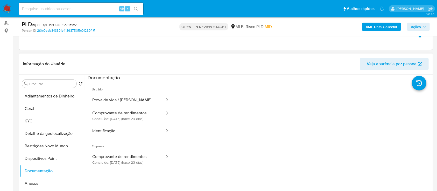
scroll to position [69, 0]
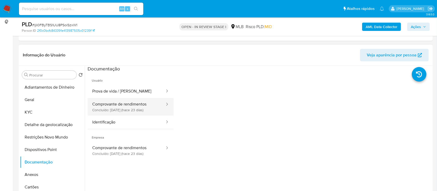
click at [135, 108] on button "Comprovante de rendimentos Concluído: 22/09/2025 (hace 23 días)" at bounding box center [127, 107] width 78 height 18
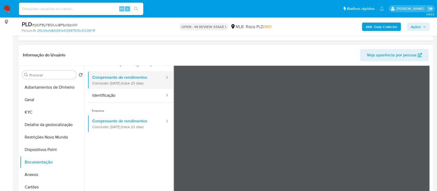
scroll to position [34, 0]
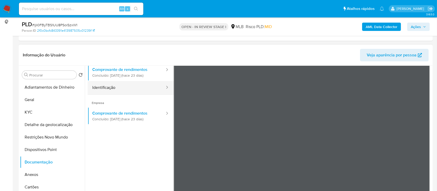
click at [112, 86] on button "Identificação" at bounding box center [127, 87] width 78 height 13
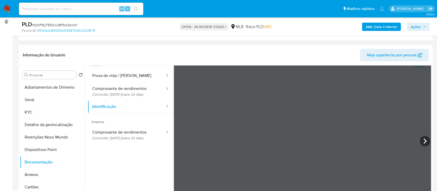
scroll to position [0, 0]
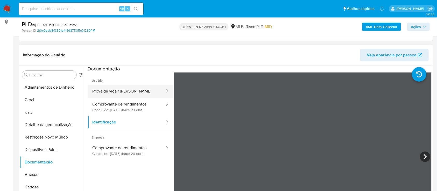
click at [112, 91] on button "Prova de vida / [PERSON_NAME]" at bounding box center [127, 91] width 78 height 13
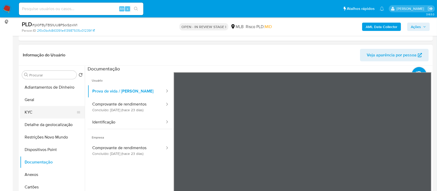
click at [36, 110] on button "KYC" at bounding box center [50, 112] width 61 height 12
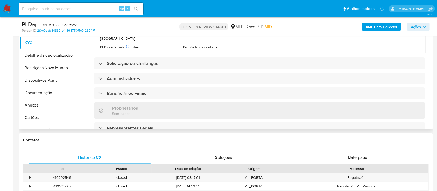
scroll to position [173, 0]
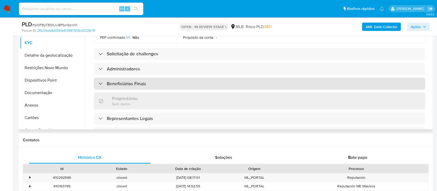
click at [127, 86] on h3 "Beneficiários Finais" at bounding box center [126, 84] width 39 height 6
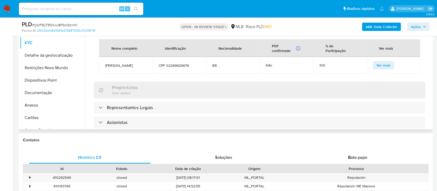
scroll to position [242, 0]
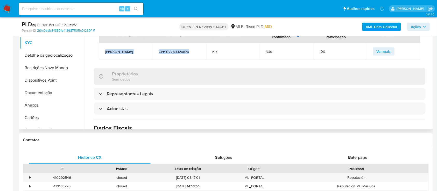
drag, startPoint x: 105, startPoint y: 49, endPoint x: 189, endPoint y: 53, distance: 84.4
click at [189, 53] on tr "Thalita le Roy CPF 02269926676 BR Não 100 Ver mais" at bounding box center [259, 51] width 321 height 17
copy tr "Thalita le Roy CPF 02269926676"
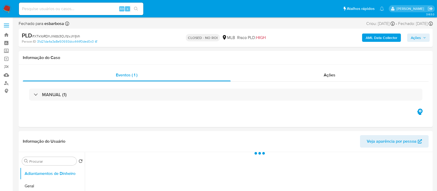
select select "10"
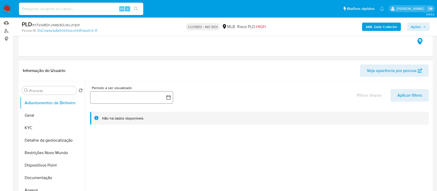
scroll to position [69, 0]
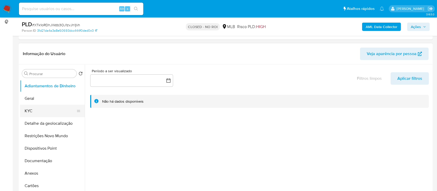
click at [36, 113] on button "KYC" at bounding box center [50, 111] width 61 height 12
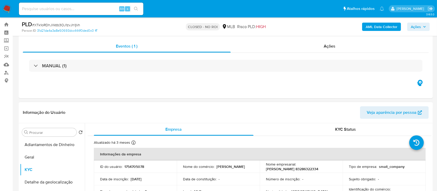
scroll to position [0, 0]
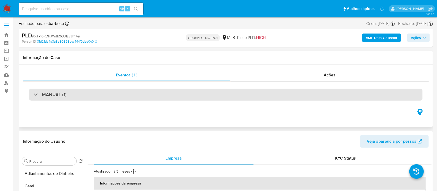
drag, startPoint x: 36, startPoint y: 91, endPoint x: 53, endPoint y: 93, distance: 17.2
click at [36, 92] on div "MANUAL (1)" at bounding box center [50, 95] width 33 height 6
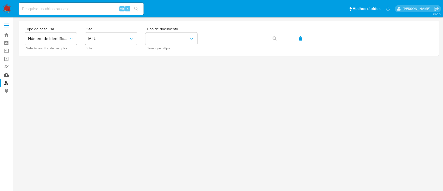
click at [6, 74] on link "Mulan" at bounding box center [31, 75] width 62 height 8
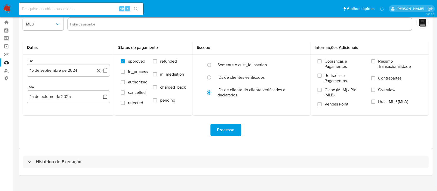
scroll to position [19, 0]
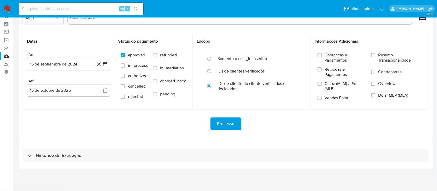
drag, startPoint x: 57, startPoint y: 155, endPoint x: 97, endPoint y: 148, distance: 40.6
click at [57, 156] on h3 "Histórico de Execução" at bounding box center [59, 155] width 46 height 6
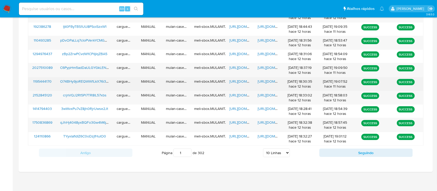
scroll to position [214, 0]
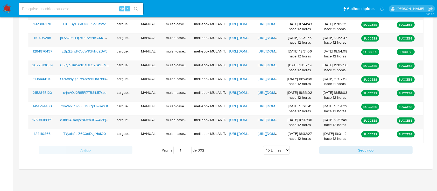
click at [290, 148] on select "5 Linhas 10 Linhas 20 Linhas 25 Linhas 50 Linhas 100 Linhas" at bounding box center [276, 150] width 27 height 9
select select "20"
click at [263, 146] on select "5 Linhas 10 Linhas 20 Linhas 25 Linhas 50 Linhas 100 Linhas" at bounding box center [276, 150] width 27 height 9
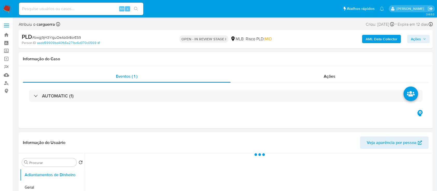
select select "10"
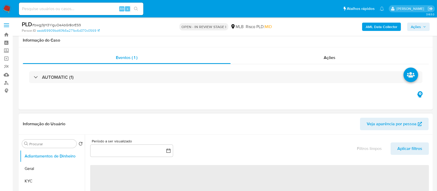
scroll to position [69, 0]
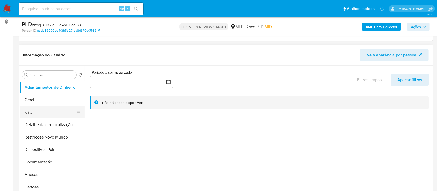
click at [31, 112] on button "KYC" at bounding box center [50, 112] width 61 height 12
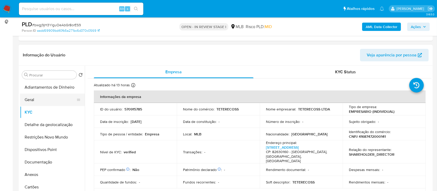
click at [44, 101] on button "Geral" at bounding box center [50, 99] width 61 height 12
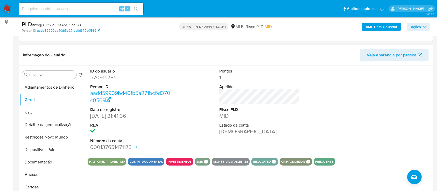
click at [99, 47] on div "Informação do Usuário Veja aparência por pessoa" at bounding box center [226, 55] width 414 height 21
click at [313, 56] on header "Informação do Usuário Veja aparência por pessoa" at bounding box center [226, 55] width 406 height 12
drag, startPoint x: 87, startPoint y: 53, endPoint x: 95, endPoint y: 40, distance: 15.4
click at [87, 53] on header "Informação do Usuário Veja aparência por pessoa" at bounding box center [226, 55] width 406 height 12
click at [35, 113] on button "KYC" at bounding box center [50, 112] width 61 height 12
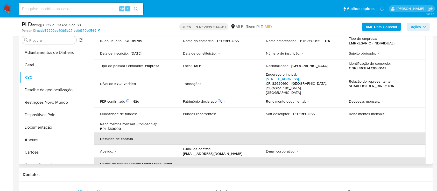
scroll to position [32, 0]
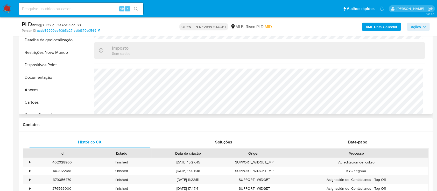
scroll to position [138, 0]
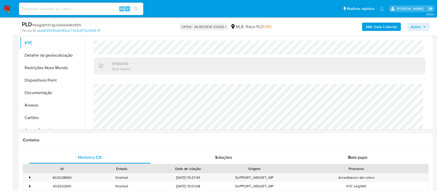
click at [36, 54] on button "Detalhe da geolocalização" at bounding box center [50, 55] width 61 height 12
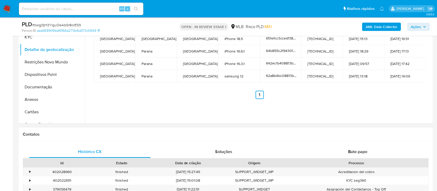
scroll to position [104, 0]
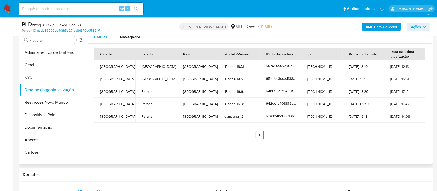
click at [405, 143] on div "Celular Navegador Cidade Estado País Modelo/Versão ID do dispositivo Ip Primeir…" at bounding box center [258, 97] width 347 height 133
click at [50, 101] on button "Restrições Novo Mundo" at bounding box center [50, 102] width 61 height 12
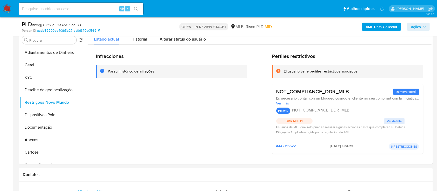
drag, startPoint x: 3, startPoint y: 89, endPoint x: 5, endPoint y: 84, distance: 5.1
click at [395, 122] on span "Ver detalle" at bounding box center [394, 120] width 15 height 5
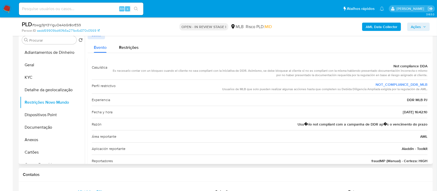
drag, startPoint x: 382, startPoint y: 66, endPoint x: 428, endPoint y: 109, distance: 63.8
click at [428, 109] on div "Casuística Not compliance DDA Es necesario contar con un bloqueo cuando el clie…" at bounding box center [260, 113] width 344 height 113
click at [39, 115] on button "Dispositivos Point" at bounding box center [50, 114] width 61 height 12
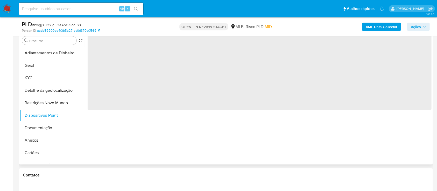
scroll to position [69, 0]
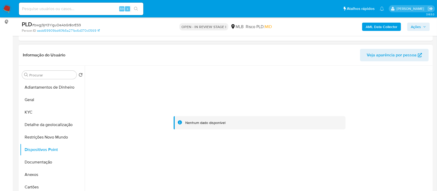
click at [411, 95] on div at bounding box center [260, 123] width 344 height 114
click at [33, 159] on button "Documentação" at bounding box center [50, 162] width 61 height 12
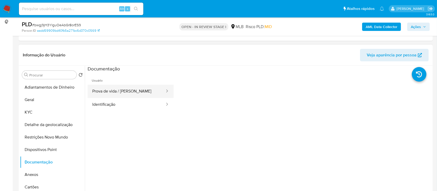
click at [116, 95] on button "Prova de vida / [PERSON_NAME]" at bounding box center [127, 91] width 78 height 13
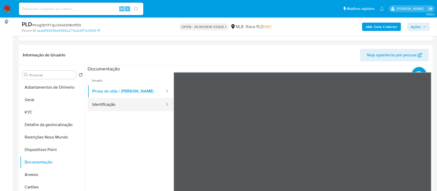
click at [118, 110] on ul "Usuário Prova de vida / Selfie Identificação" at bounding box center [131, 146] width 86 height 149
click at [116, 106] on button "Identificação" at bounding box center [127, 104] width 78 height 13
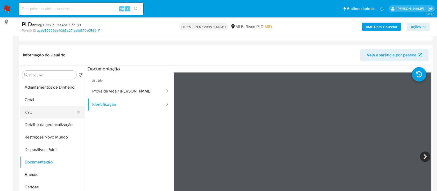
click at [43, 113] on button "KYC" at bounding box center [50, 112] width 61 height 12
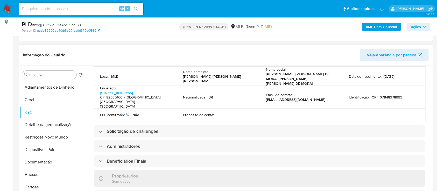
scroll to position [173, 0]
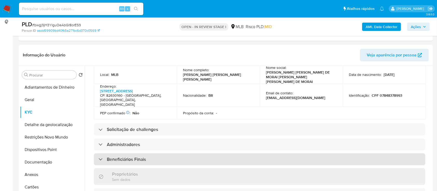
click at [108, 156] on h3 "Beneficiários Finais" at bounding box center [126, 159] width 39 height 6
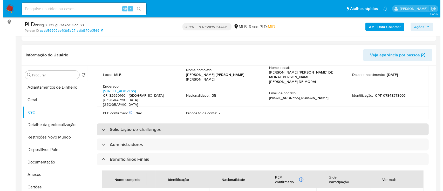
scroll to position [242, 0]
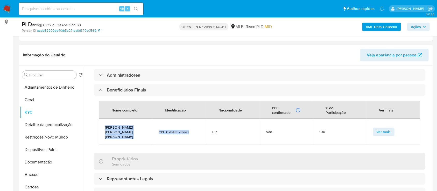
drag, startPoint x: 106, startPoint y: 105, endPoint x: 198, endPoint y: 114, distance: 92.2
click at [198, 119] on tr "Pamela Ferraz Pereira de Morais CPF 07848378993 BR Não 100 Ver mais" at bounding box center [259, 132] width 321 height 26
copy tr "Pamela Ferraz Pereira de Morais CPF 07848378993"
click at [379, 26] on b "AML Data Collector" at bounding box center [382, 27] width 32 height 8
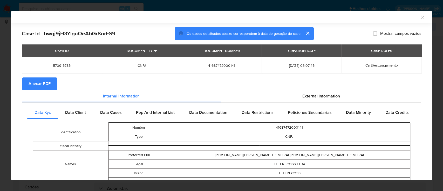
scroll to position [33, 0]
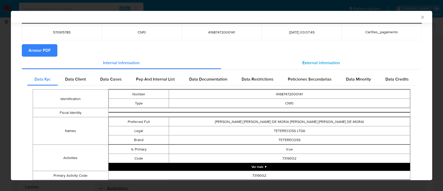
drag, startPoint x: 336, startPoint y: 61, endPoint x: 332, endPoint y: 61, distance: 3.6
click at [333, 60] on div "External information" at bounding box center [321, 63] width 200 height 12
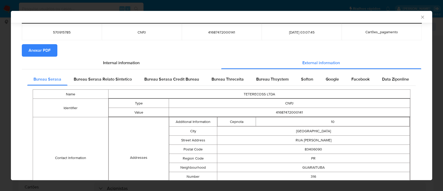
drag, startPoint x: 223, startPoint y: 83, endPoint x: 230, endPoint y: 80, distance: 7.4
click at [223, 82] on div "Bureau Threceita" at bounding box center [227, 79] width 45 height 12
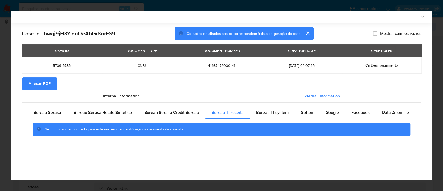
scroll to position [0, 0]
click at [377, 15] on div "AML Data Collector" at bounding box center [217, 17] width 405 height 5
click at [267, 111] on span "Bureau Thsystem" at bounding box center [272, 112] width 32 height 6
click at [379, 17] on div "AML Data Collector" at bounding box center [217, 17] width 405 height 5
click at [302, 112] on span "Softon" at bounding box center [307, 112] width 12 height 6
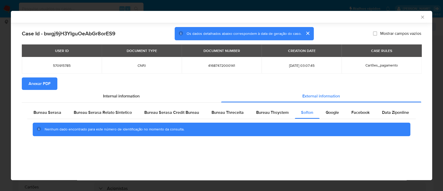
click at [380, 18] on div "AML Data Collector" at bounding box center [217, 17] width 405 height 5
click at [325, 112] on span "Google" at bounding box center [331, 112] width 13 height 6
drag, startPoint x: 388, startPoint y: 15, endPoint x: 299, endPoint y: 5, distance: 89.4
click at [388, 15] on div "AML Data Collector" at bounding box center [217, 17] width 405 height 5
click at [51, 112] on span "Bureau Serasa" at bounding box center [47, 112] width 28 height 6
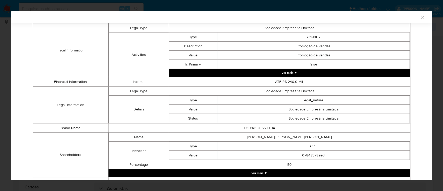
scroll to position [231, 0]
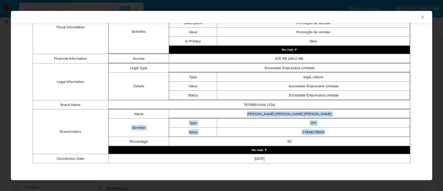
drag, startPoint x: 334, startPoint y: 130, endPoint x: 251, endPoint y: 109, distance: 86.1
click at [251, 109] on tbody "Name PAMELA FERRAZ PEREIRA DE MORAIS Identifier Type CPF Value 07848378993 Perc…" at bounding box center [258, 127] width 301 height 37
click at [266, 147] on button "Ver mais ▼" at bounding box center [258, 150] width 301 height 8
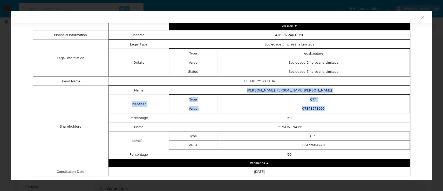
scroll to position [268, 0]
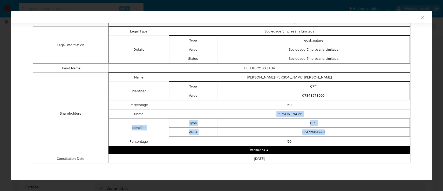
drag, startPoint x: 332, startPoint y: 127, endPoint x: 266, endPoint y: 111, distance: 67.8
click at [266, 111] on tbody "Name DIONE PIRES DE MORAIS Identifier Type CPF Value 05172604928 Percentage 50" at bounding box center [258, 127] width 301 height 37
copy tbody "IONE PIRES DE MORAIS Identifier Type CPF Value 05172604928"
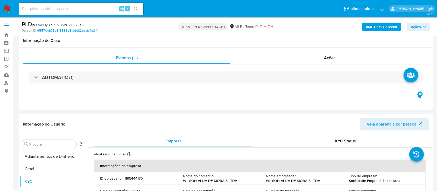
select select "10"
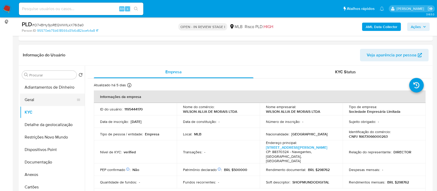
click at [32, 99] on button "Geral" at bounding box center [50, 99] width 61 height 12
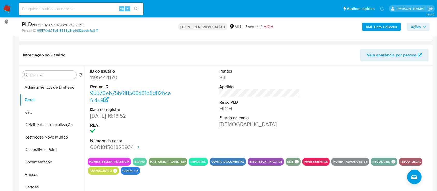
drag, startPoint x: 404, startPoint y: 118, endPoint x: 310, endPoint y: 58, distance: 111.2
click at [392, 111] on div at bounding box center [389, 110] width 86 height 88
click at [33, 113] on button "KYC" at bounding box center [50, 112] width 61 height 12
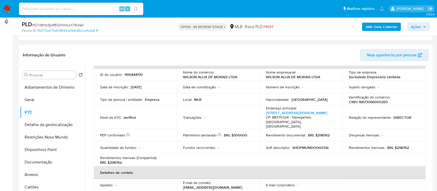
scroll to position [34, 0]
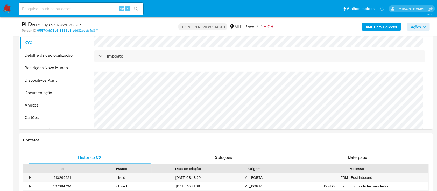
scroll to position [315, 0]
drag, startPoint x: 9, startPoint y: 92, endPoint x: 56, endPoint y: 76, distance: 50.3
click at [35, 57] on button "Detalhe da geolocalização" at bounding box center [50, 55] width 61 height 12
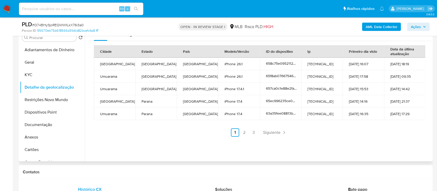
scroll to position [104, 0]
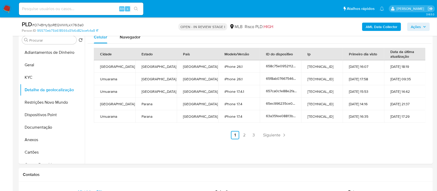
drag, startPoint x: 399, startPoint y: 143, endPoint x: 292, endPoint y: 21, distance: 161.9
click at [397, 135] on div "Celular Navegador Cidade Estado País Modelo/Versão ID do dispositivo Ip Primeir…" at bounding box center [258, 97] width 347 height 133
click at [240, 133] on link "2" at bounding box center [244, 135] width 8 height 8
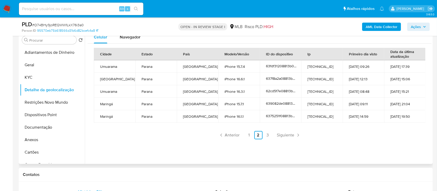
drag, startPoint x: 400, startPoint y: 139, endPoint x: 329, endPoint y: 75, distance: 95.9
click at [394, 132] on div "Cidade Estado País Modelo/Versão ID do dispositivo Ip Primeiro dia visto Data d…" at bounding box center [260, 94] width 344 height 100
click at [268, 135] on link "3" at bounding box center [268, 135] width 8 height 8
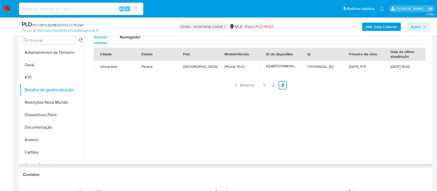
drag, startPoint x: 378, startPoint y: 87, endPoint x: 350, endPoint y: 57, distance: 40.9
click at [378, 86] on ul "Anterior 1 2 3 Siguiente" at bounding box center [260, 85] width 332 height 8
drag, startPoint x: 25, startPoint y: 102, endPoint x: 79, endPoint y: 97, distance: 54.7
click at [26, 102] on button "Restrições Novo Mundo" at bounding box center [50, 102] width 61 height 12
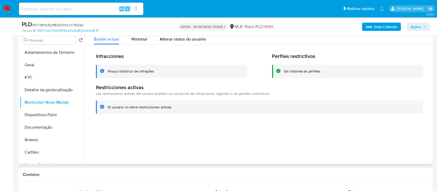
drag, startPoint x: 397, startPoint y: 134, endPoint x: 391, endPoint y: 129, distance: 7.2
click at [393, 131] on div at bounding box center [258, 97] width 347 height 133
click at [41, 121] on button "Documentação" at bounding box center [50, 127] width 61 height 12
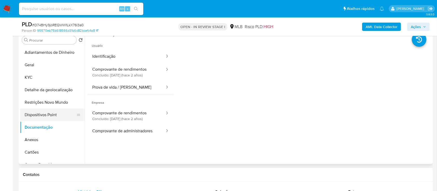
click at [42, 115] on button "Dispositivos Point" at bounding box center [50, 114] width 61 height 12
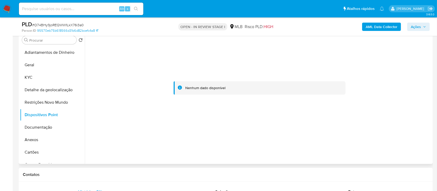
click at [389, 94] on div at bounding box center [260, 88] width 344 height 114
click at [39, 125] on button "Documentação" at bounding box center [50, 127] width 61 height 12
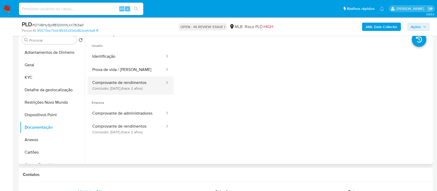
click at [123, 85] on button "Comprovante de rendimentos Concluído: 15/06/2023 (hace 2 años)" at bounding box center [127, 85] width 78 height 18
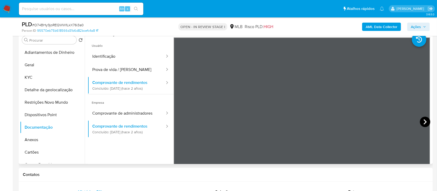
click at [425, 120] on icon at bounding box center [425, 121] width 10 height 10
click at [105, 68] on button "Prova de vida / [PERSON_NAME]" at bounding box center [127, 69] width 78 height 13
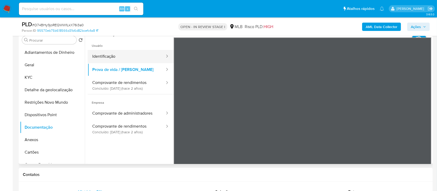
click at [113, 54] on button "Identificação" at bounding box center [127, 56] width 78 height 13
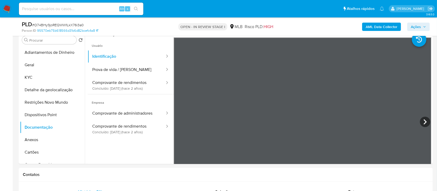
click at [377, 27] on b "AML Data Collector" at bounding box center [382, 27] width 32 height 8
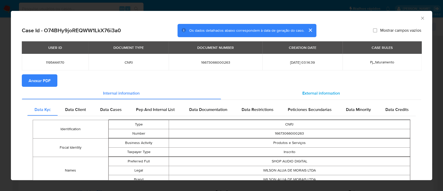
click at [316, 94] on span "External information" at bounding box center [321, 93] width 38 height 6
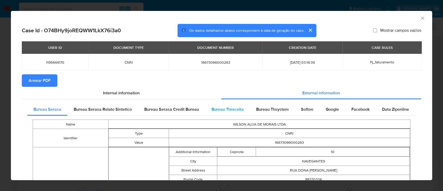
click at [228, 109] on span "Bureau Threceita" at bounding box center [227, 109] width 32 height 6
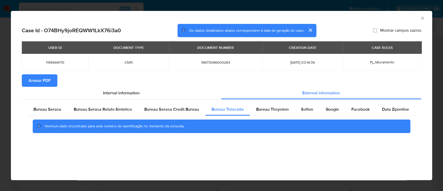
click at [385, 19] on div "AML Data Collector" at bounding box center [217, 18] width 405 height 6
click at [270, 110] on span "Bureau Thsystem" at bounding box center [272, 109] width 32 height 6
drag, startPoint x: 385, startPoint y: 22, endPoint x: 319, endPoint y: 1, distance: 69.6
click at [384, 22] on div "AML Data Collector" at bounding box center [221, 17] width 421 height 13
click at [307, 110] on span "Softon" at bounding box center [307, 109] width 12 height 6
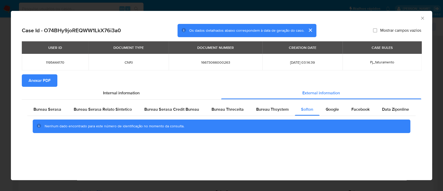
click at [387, 18] on div "AML Data Collector" at bounding box center [217, 18] width 405 height 6
click at [329, 112] on span "Google" at bounding box center [331, 109] width 13 height 6
click at [389, 20] on div "AML Data Collector" at bounding box center [217, 18] width 405 height 6
click at [424, 17] on icon "Fechar a janela" at bounding box center [422, 18] width 5 height 5
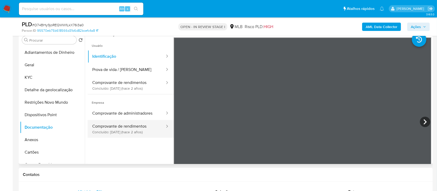
click at [121, 131] on button "Comprovante de rendimentos Concluído: 15/06/2023 (hace 2 años)" at bounding box center [127, 129] width 78 height 18
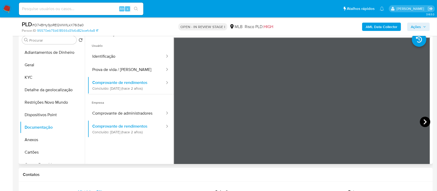
click at [421, 122] on icon at bounding box center [425, 121] width 10 height 10
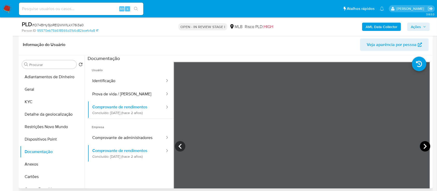
scroll to position [69, 0]
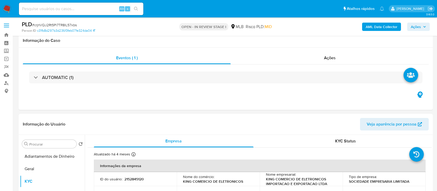
select select "10"
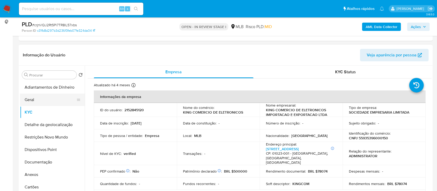
click at [40, 101] on button "Geral" at bounding box center [50, 99] width 61 height 12
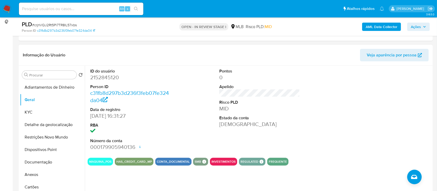
click at [373, 92] on div at bounding box center [389, 110] width 86 height 88
click at [44, 114] on button "KYC" at bounding box center [50, 112] width 61 height 12
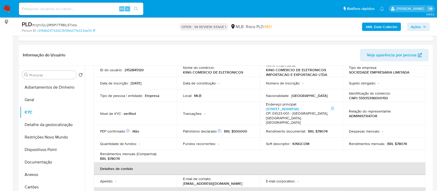
scroll to position [37, 0]
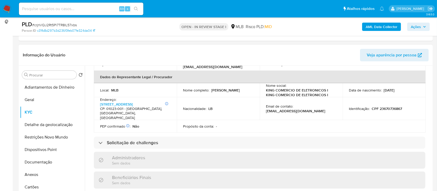
scroll to position [141, 0]
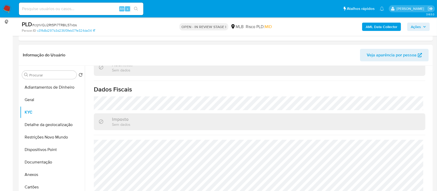
scroll to position [104, 0]
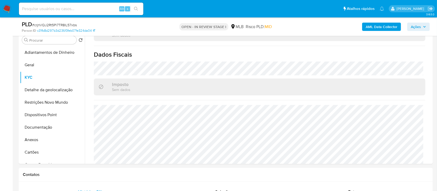
drag, startPoint x: 344, startPoint y: 22, endPoint x: 319, endPoint y: 20, distance: 24.7
click at [344, 22] on div "AML Data Collector Ações" at bounding box center [362, 26] width 135 height 12
click at [50, 87] on button "Detalhe da geolocalização" at bounding box center [50, 90] width 61 height 12
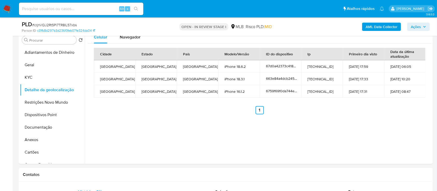
click at [378, 115] on div "Cidade Estado País Modelo/Versão ID do dispositivo Ip Primeiro dia visto Data d…" at bounding box center [260, 81] width 344 height 75
click at [60, 102] on button "Restrições Novo Mundo" at bounding box center [50, 102] width 61 height 12
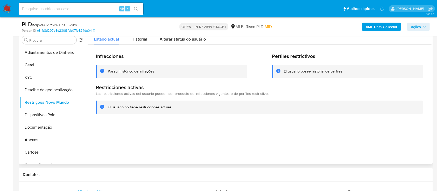
click at [371, 128] on div at bounding box center [258, 97] width 347 height 133
click at [35, 114] on button "Dispositivos Point" at bounding box center [50, 114] width 61 height 12
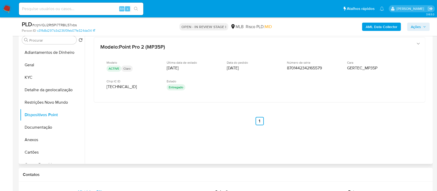
drag, startPoint x: 366, startPoint y: 128, endPoint x: 364, endPoint y: 115, distance: 13.6
click at [365, 118] on div "Modelo : Point Pro 2 (MP35P) Modelo ACTIVE Claro Última data de estado [DATE] D…" at bounding box center [260, 88] width 344 height 114
click at [37, 123] on button "Documentação" at bounding box center [50, 127] width 61 height 12
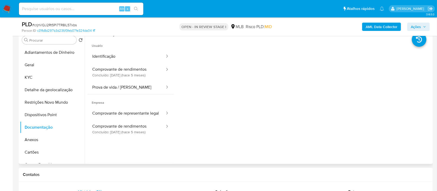
scroll to position [69, 0]
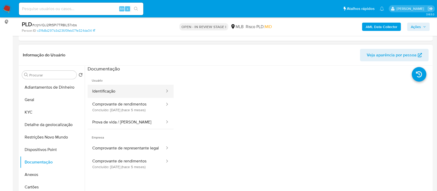
click at [110, 89] on button "Identificação" at bounding box center [127, 91] width 78 height 13
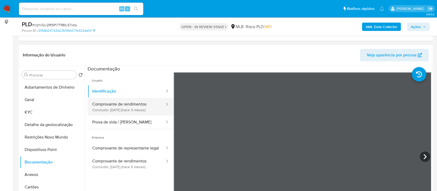
click at [132, 108] on button "Comprovante de rendimentos Concluído: [DATE] (hace 5 meses)" at bounding box center [127, 107] width 78 height 18
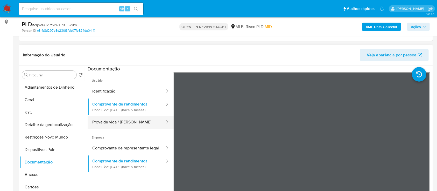
click at [123, 121] on button "Prova de vida / [PERSON_NAME]" at bounding box center [127, 121] width 78 height 13
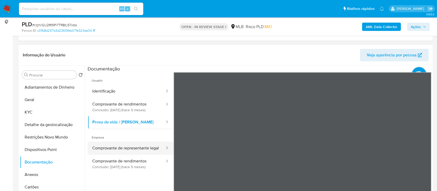
click at [108, 147] on button "Comprovante de representante legal" at bounding box center [127, 147] width 78 height 13
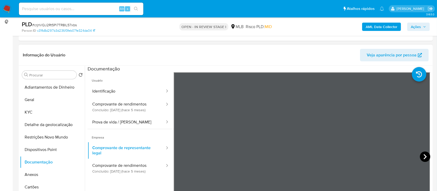
click at [426, 158] on icon at bounding box center [425, 156] width 10 height 10
click at [380, 25] on b "AML Data Collector" at bounding box center [382, 27] width 32 height 8
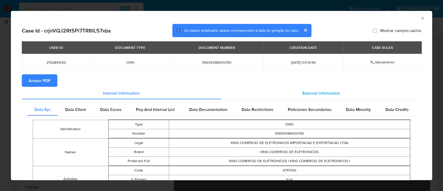
click at [312, 88] on div "External information" at bounding box center [321, 93] width 200 height 12
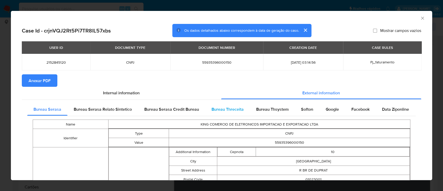
click at [232, 108] on span "Bureau Threceita" at bounding box center [227, 109] width 32 height 6
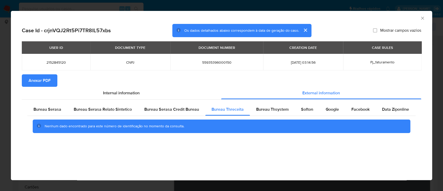
click at [389, 18] on div "AML Data Collector" at bounding box center [217, 18] width 405 height 6
click at [269, 113] on div "Bureau Thsystem" at bounding box center [272, 109] width 45 height 12
click at [379, 15] on div "AML Data Collector" at bounding box center [217, 18] width 405 height 6
click at [306, 106] on div "Softon" at bounding box center [307, 109] width 25 height 12
click at [382, 19] on div "AML Data Collector" at bounding box center [217, 18] width 405 height 6
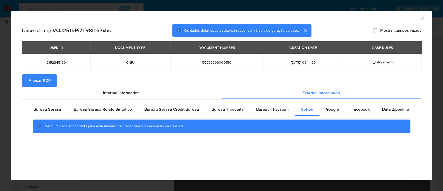
click at [421, 18] on icon "Fechar a janela" at bounding box center [422, 18] width 5 height 5
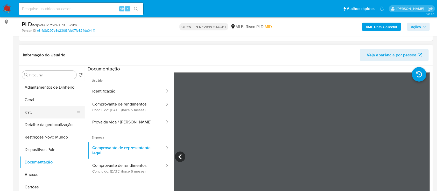
drag, startPoint x: 38, startPoint y: 112, endPoint x: 68, endPoint y: 108, distance: 30.2
click at [37, 113] on button "KYC" at bounding box center [50, 112] width 61 height 12
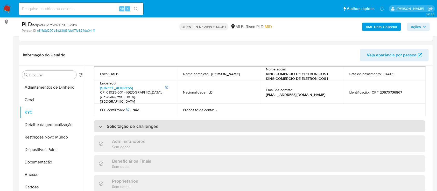
scroll to position [138, 0]
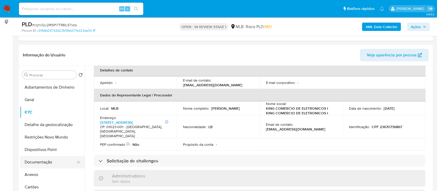
drag, startPoint x: 35, startPoint y: 161, endPoint x: 40, endPoint y: 161, distance: 4.7
click at [36, 161] on button "Documentação" at bounding box center [50, 162] width 61 height 12
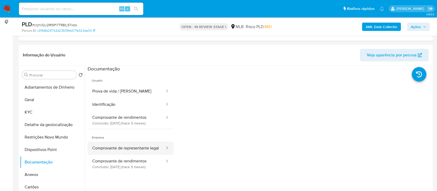
drag, startPoint x: 124, startPoint y: 149, endPoint x: 157, endPoint y: 148, distance: 32.4
click at [127, 149] on button "Comprovante de representante legal" at bounding box center [127, 147] width 78 height 13
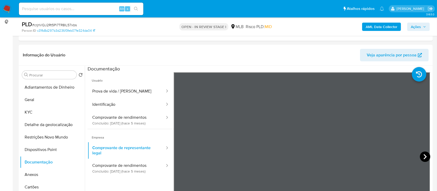
click at [422, 155] on icon at bounding box center [425, 156] width 10 height 10
click at [40, 114] on button "KYC" at bounding box center [50, 112] width 61 height 12
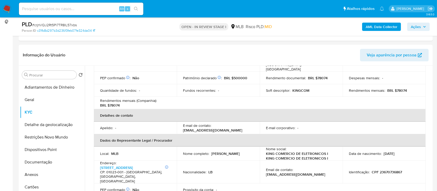
scroll to position [138, 0]
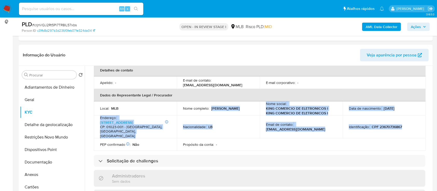
drag, startPoint x: 212, startPoint y: 103, endPoint x: 403, endPoint y: 122, distance: 192.1
click at [403, 122] on tbody "Local : MLB Nome completo : Mohamad Tabaja Nome social : KING COMERCIO DE ELETR…" at bounding box center [260, 126] width 332 height 50
copy tbody "Mohamad Tabaja Nome social : KING COMERCIO DE ELETRONICOS I KING COMERCIO DE EL…"
click at [39, 162] on button "Documentação" at bounding box center [50, 162] width 61 height 12
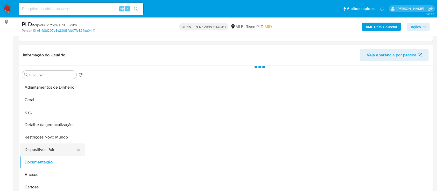
scroll to position [0, 0]
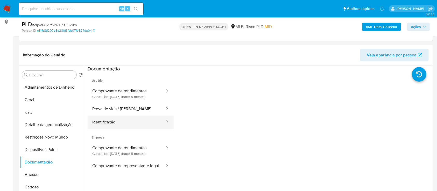
click at [120, 120] on button "Identificação" at bounding box center [127, 121] width 78 height 13
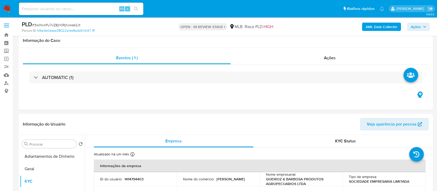
select select "10"
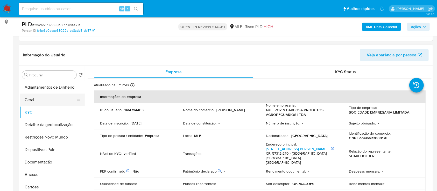
click at [32, 104] on button "Geral" at bounding box center [50, 99] width 61 height 12
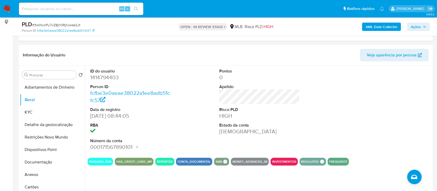
drag, startPoint x: 403, startPoint y: 93, endPoint x: 372, endPoint y: 63, distance: 43.1
click at [401, 91] on div at bounding box center [389, 110] width 86 height 88
click at [36, 113] on button "KYC" at bounding box center [50, 112] width 61 height 12
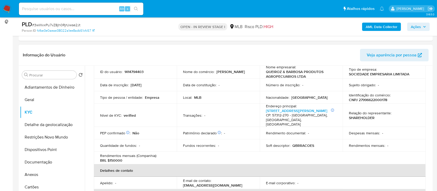
scroll to position [40, 0]
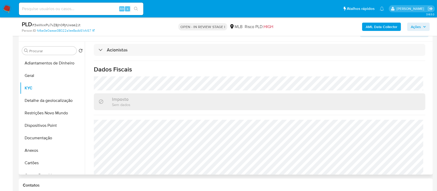
scroll to position [104, 0]
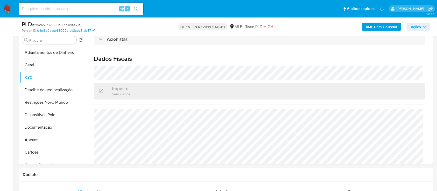
click at [47, 86] on button "Detalhe da geolocalização" at bounding box center [50, 90] width 61 height 12
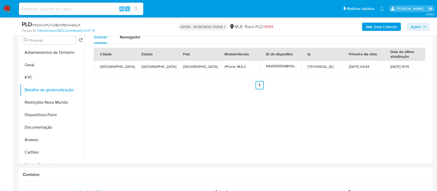
click at [407, 96] on div "Celular Navegador Cidade Estado País Modelo/Versão ID do dispositivo Ip Primeir…" at bounding box center [258, 97] width 347 height 133
click at [26, 100] on button "Restrições Novo Mundo" at bounding box center [50, 102] width 61 height 12
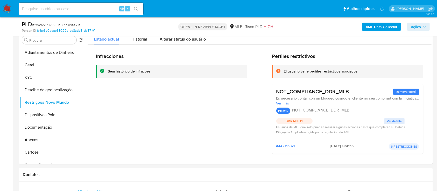
drag, startPoint x: 325, startPoint y: 26, endPoint x: 316, endPoint y: 25, distance: 9.4
click at [325, 26] on div "AML Data Collector Ações" at bounding box center [362, 26] width 135 height 12
click at [396, 121] on span "Ver detalle" at bounding box center [394, 120] width 15 height 5
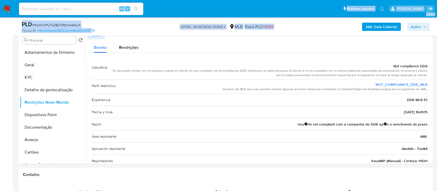
drag, startPoint x: 322, startPoint y: 21, endPoint x: 299, endPoint y: 34, distance: 26.8
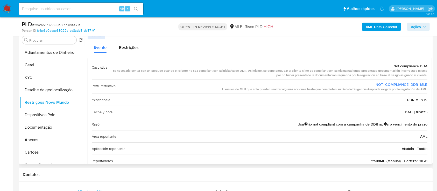
drag, startPoint x: 388, startPoint y: 69, endPoint x: 395, endPoint y: 69, distance: 6.7
click at [415, 71] on div "Es necesario contar con un bloqueo cuando el cliente no sea compliant con la in…" at bounding box center [270, 72] width 316 height 9
drag, startPoint x: 391, startPoint y: 67, endPoint x: 426, endPoint y: 111, distance: 56.5
click at [427, 112] on div "Casuística Not compliance DDA Es necesario contar con un bloqueo cuando el clie…" at bounding box center [260, 113] width 344 height 113
click at [52, 114] on button "Dispositivos Point" at bounding box center [50, 114] width 61 height 12
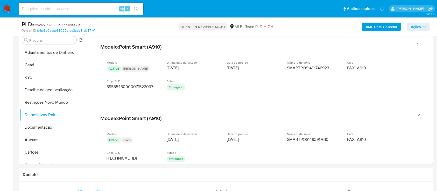
click at [378, 23] on b "AML Data Collector" at bounding box center [382, 27] width 32 height 8
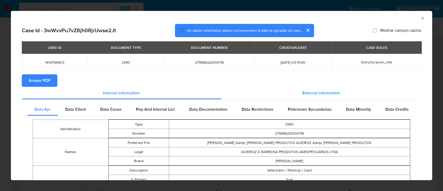
click at [302, 90] on span "External information" at bounding box center [321, 93] width 38 height 6
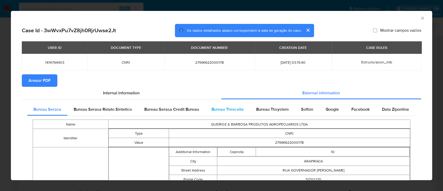
click at [233, 106] on span "Bureau Threceita" at bounding box center [227, 109] width 32 height 6
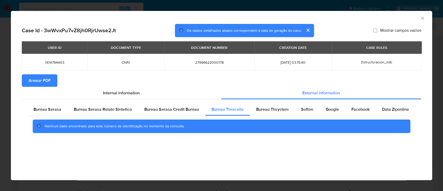
click at [382, 18] on div "AML Data Collector" at bounding box center [217, 18] width 405 height 6
click at [270, 110] on span "Bureau Thsystem" at bounding box center [272, 109] width 32 height 6
click at [64, 19] on div "AML Data Collector" at bounding box center [217, 18] width 405 height 6
click at [305, 109] on span "Softon" at bounding box center [307, 109] width 12 height 6
click at [98, 11] on div "AML Data Collector" at bounding box center [221, 17] width 421 height 13
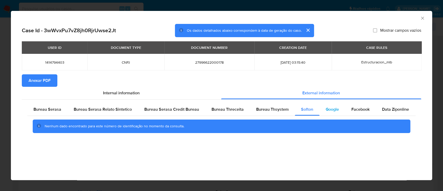
click at [332, 110] on span "Google" at bounding box center [331, 109] width 13 height 6
click at [405, 17] on div "AML Data Collector" at bounding box center [217, 18] width 405 height 6
click at [422, 17] on icon "Fechar a janela" at bounding box center [422, 18] width 5 height 5
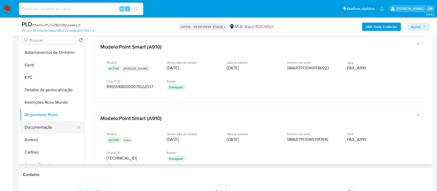
click at [35, 123] on button "Documentação" at bounding box center [50, 127] width 61 height 12
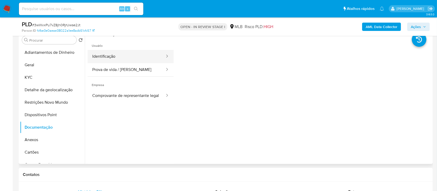
click at [130, 52] on button "Identificação" at bounding box center [127, 56] width 78 height 13
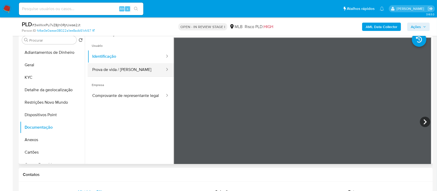
click at [121, 66] on button "Prova de vida / [PERSON_NAME]" at bounding box center [127, 69] width 78 height 13
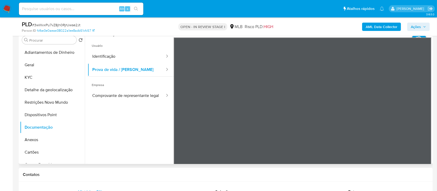
scroll to position [16, 0]
click at [120, 94] on button "Comprovante de representante legal" at bounding box center [127, 95] width 78 height 13
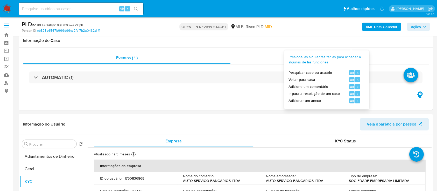
select select "10"
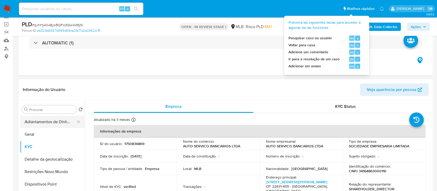
scroll to position [34, 0]
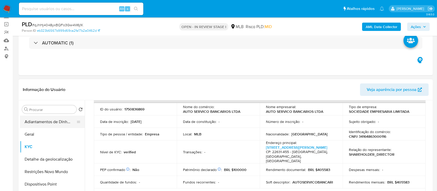
drag, startPoint x: 37, startPoint y: 130, endPoint x: 59, endPoint y: 127, distance: 21.9
click at [37, 130] on button "Geral" at bounding box center [52, 134] width 65 height 12
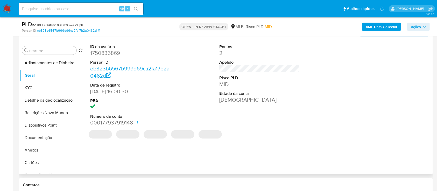
scroll to position [69, 0]
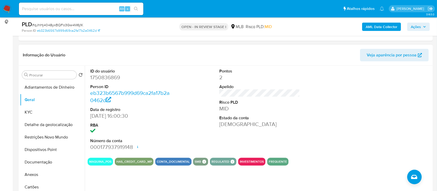
click at [390, 86] on div at bounding box center [389, 110] width 86 height 88
click at [42, 110] on button "KYC" at bounding box center [50, 112] width 61 height 12
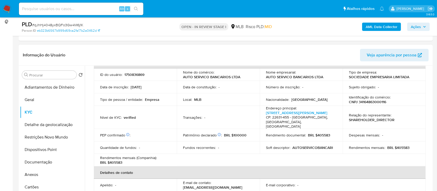
scroll to position [34, 0]
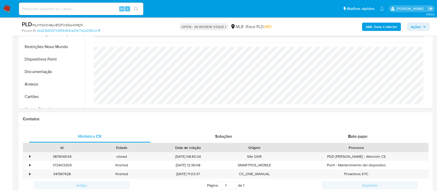
scroll to position [138, 0]
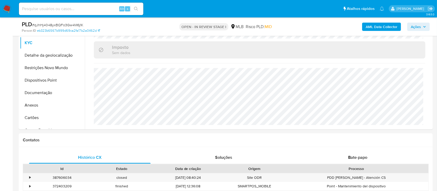
click at [54, 53] on button "Detalhe da geolocalização" at bounding box center [50, 55] width 61 height 12
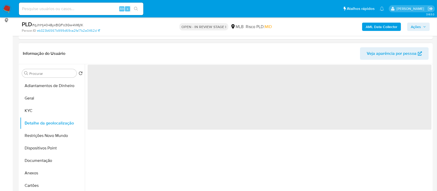
scroll to position [69, 0]
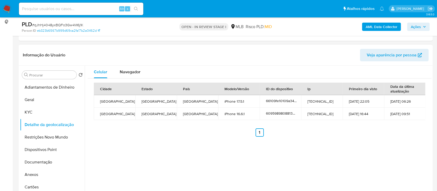
click at [398, 139] on div "Cidade Estado País Modelo/Versão ID do dispositivo Ip Primeiro dia visto Data d…" at bounding box center [260, 109] width 344 height 62
click at [38, 135] on button "Restrições Novo Mundo" at bounding box center [50, 137] width 61 height 12
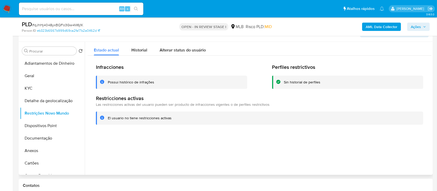
scroll to position [104, 0]
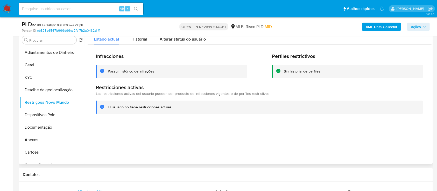
drag, startPoint x: 395, startPoint y: 140, endPoint x: 393, endPoint y: 133, distance: 6.8
click at [395, 140] on div at bounding box center [258, 97] width 347 height 133
drag, startPoint x: 45, startPoint y: 114, endPoint x: 74, endPoint y: 109, distance: 29.8
click at [45, 114] on button "Dispositivos Point" at bounding box center [50, 114] width 61 height 12
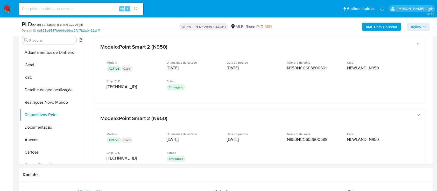
click at [390, 18] on div "PLD # qJhHj4048yxBQFo3Gw4M6j1K Person ID eb323b6567b999d69ca2fa17b2a0462d OPEN …" at bounding box center [226, 26] width 414 height 18
click at [47, 128] on button "Documentação" at bounding box center [50, 127] width 61 height 12
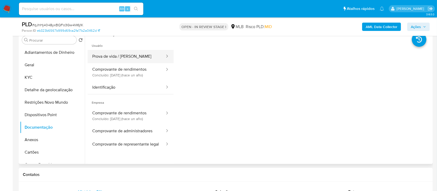
click at [126, 59] on button "Prova de vida / [PERSON_NAME]" at bounding box center [127, 56] width 78 height 13
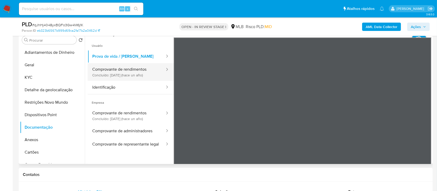
click at [126, 70] on button "Comprovante de rendimentos Concluído: 16/09/2024 (hace un año)" at bounding box center [127, 72] width 78 height 18
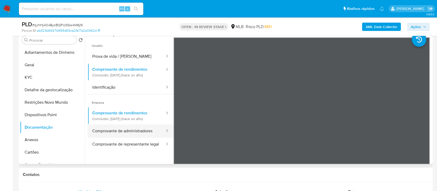
click at [114, 133] on button "Comprovante de administradores" at bounding box center [127, 130] width 78 height 13
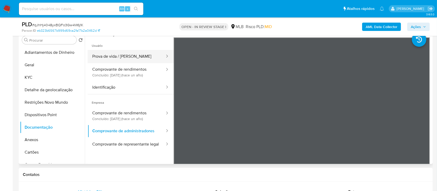
click at [120, 55] on button "Prova de vida / [PERSON_NAME]" at bounding box center [127, 56] width 78 height 13
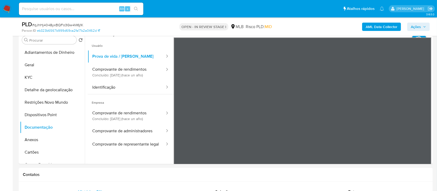
click at [381, 24] on b "AML Data Collector" at bounding box center [382, 27] width 32 height 8
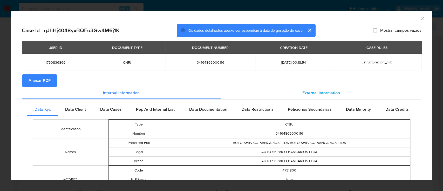
click at [312, 90] on span "External information" at bounding box center [321, 93] width 38 height 6
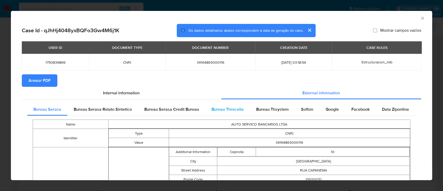
click at [235, 110] on span "Bureau Threceita" at bounding box center [227, 109] width 32 height 6
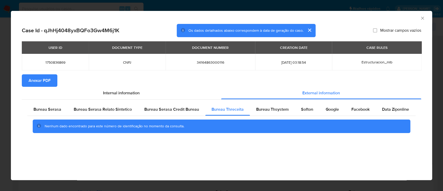
drag, startPoint x: 392, startPoint y: 19, endPoint x: 386, endPoint y: 17, distance: 6.2
click at [390, 18] on div "AML Data Collector" at bounding box center [217, 18] width 405 height 6
click at [266, 109] on span "Bureau Thsystem" at bounding box center [272, 109] width 32 height 6
click at [380, 18] on div "AML Data Collector" at bounding box center [217, 18] width 405 height 6
click at [301, 111] on span "Softon" at bounding box center [307, 109] width 12 height 6
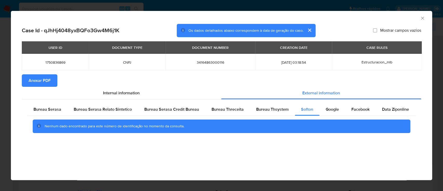
click at [378, 16] on div "AML Data Collector" at bounding box center [217, 18] width 405 height 6
click at [336, 112] on div "Google" at bounding box center [332, 109] width 26 height 12
click at [392, 19] on div "AML Data Collector" at bounding box center [217, 18] width 405 height 6
click at [422, 16] on icon "Fechar a janela" at bounding box center [422, 18] width 5 height 5
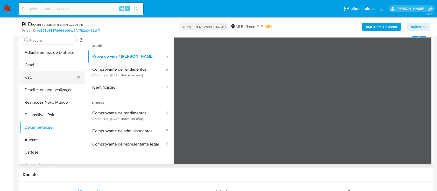
click at [39, 77] on button "KYC" at bounding box center [50, 77] width 61 height 12
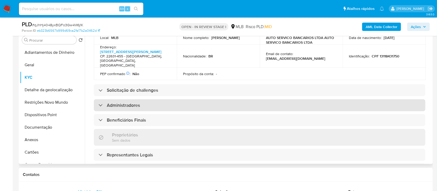
scroll to position [173, 0]
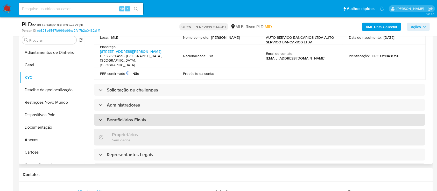
click at [126, 121] on h3 "Beneficiários Finais" at bounding box center [126, 120] width 39 height 6
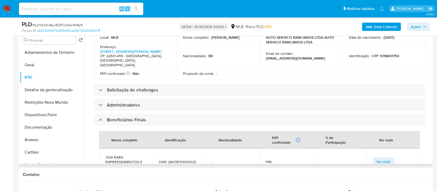
scroll to position [242, 0]
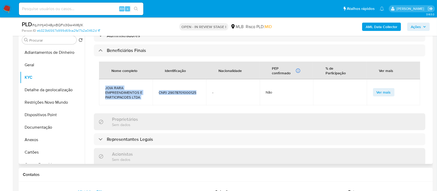
drag, startPoint x: 104, startPoint y: 88, endPoint x: 197, endPoint y: 94, distance: 93.3
click at [197, 94] on tr "JOIA RARA EMPREENDIMENTOS E PARTICIPACOES LTDA CNPJ 29078701000125 - Não Ver ma…" at bounding box center [259, 92] width 321 height 26
copy tr "JOIA RARA EMPREENDIMENTOS E PARTICIPACOES LTDA CNPJ 29078701000125"
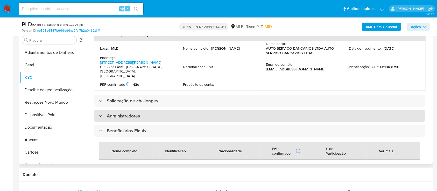
scroll to position [173, 0]
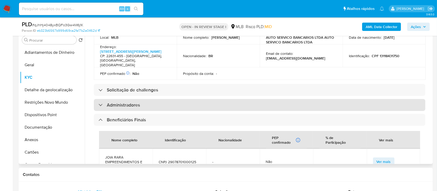
click at [126, 105] on h3 "Administradores" at bounding box center [123, 105] width 33 height 6
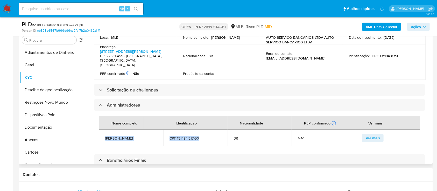
drag, startPoint x: 202, startPoint y: 139, endPoint x: 124, endPoint y: 139, distance: 77.3
click at [101, 137] on tr "João Carlos Almeida Ribeiro CPF 131.184.317-50 BR Não Ver mais" at bounding box center [259, 137] width 321 height 17
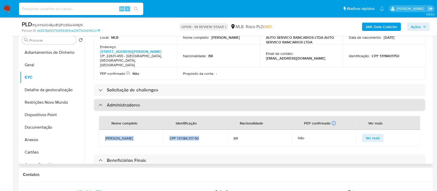
copy tr "João Carlos Almeida Ribeiro CPF 131.184.317-50"
click at [118, 103] on h3 "Administradores" at bounding box center [123, 105] width 33 height 6
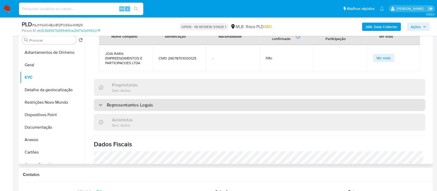
scroll to position [276, 0]
click at [133, 105] on h3 "Representantes Legais" at bounding box center [130, 105] width 46 height 6
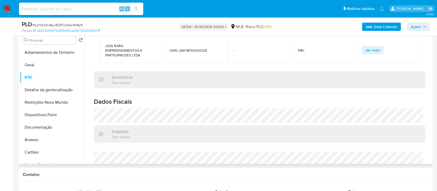
scroll to position [371, 0]
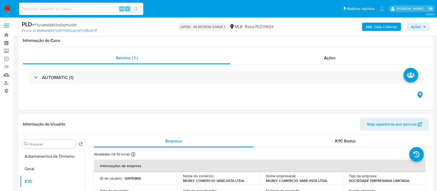
select select "10"
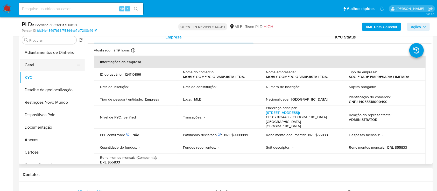
drag, startPoint x: 36, startPoint y: 64, endPoint x: 45, endPoint y: 65, distance: 9.4
click at [36, 64] on button "Geral" at bounding box center [50, 65] width 61 height 12
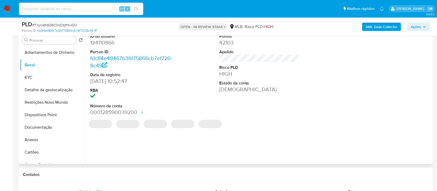
scroll to position [69, 0]
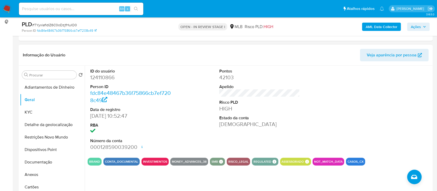
drag, startPoint x: 406, startPoint y: 84, endPoint x: 396, endPoint y: 75, distance: 13.1
click at [400, 78] on div at bounding box center [389, 110] width 86 height 88
drag, startPoint x: 27, startPoint y: 112, endPoint x: 69, endPoint y: 107, distance: 41.8
click at [28, 112] on button "KYC" at bounding box center [50, 112] width 61 height 12
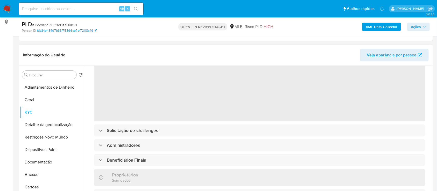
scroll to position [34, 0]
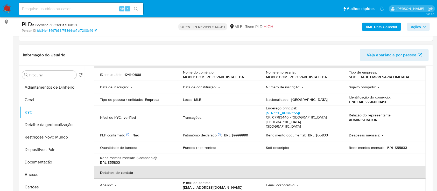
drag, startPoint x: 1, startPoint y: 72, endPoint x: 6, endPoint y: 71, distance: 5.8
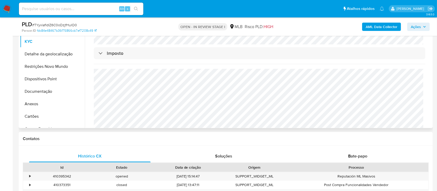
scroll to position [138, 0]
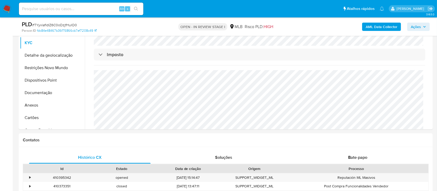
click at [37, 54] on button "Detalhe da geolocalização" at bounding box center [50, 55] width 61 height 12
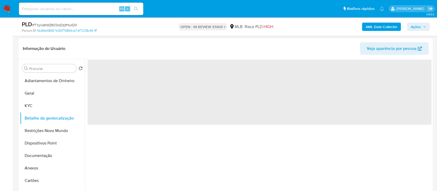
scroll to position [69, 0]
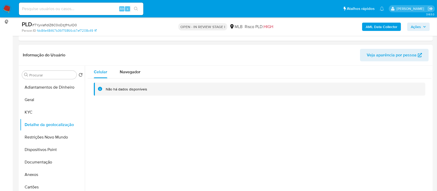
drag, startPoint x: 380, startPoint y: 128, endPoint x: 378, endPoint y: 122, distance: 6.4
click at [379, 124] on div "Celular Navegador Não há dados disponíveis" at bounding box center [258, 132] width 347 height 133
click at [44, 136] on button "Restrições Novo Mundo" at bounding box center [50, 137] width 61 height 12
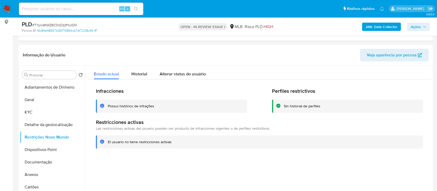
drag, startPoint x: 0, startPoint y: 50, endPoint x: 7, endPoint y: 49, distance: 7.4
click at [45, 148] on button "Dispositivos Point" at bounding box center [50, 149] width 61 height 12
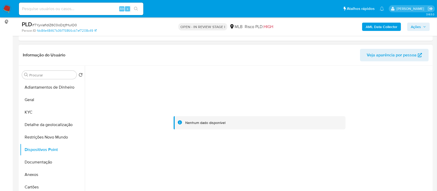
drag, startPoint x: 3, startPoint y: 131, endPoint x: 174, endPoint y: 66, distance: 183.1
click at [36, 161] on button "Documentação" at bounding box center [50, 162] width 61 height 12
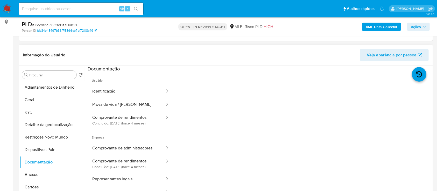
scroll to position [34, 0]
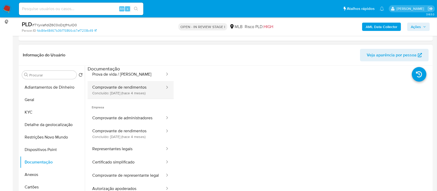
click at [132, 84] on button "Comprovante de rendimentos Concluído: [DATE] (hace 4 meses)" at bounding box center [127, 90] width 78 height 18
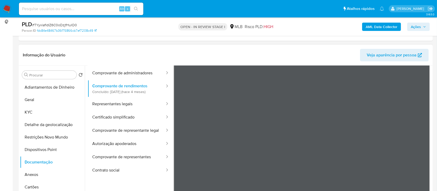
scroll to position [45, 0]
click at [120, 123] on button "Comprovante de representante legal" at bounding box center [127, 129] width 78 height 13
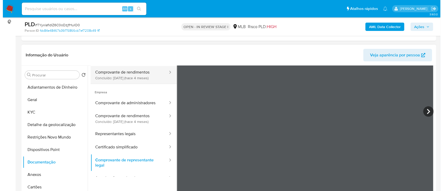
scroll to position [0, 0]
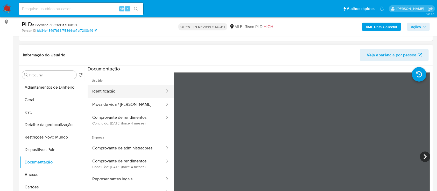
click at [120, 89] on button "Identificação" at bounding box center [127, 91] width 78 height 13
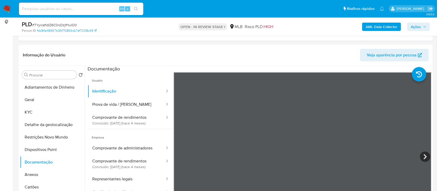
click at [120, 109] on button "Prova de vida / [PERSON_NAME]" at bounding box center [127, 104] width 78 height 13
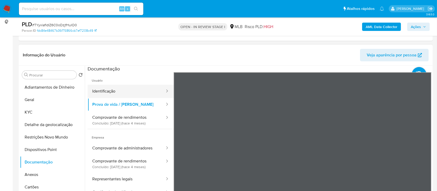
click at [122, 92] on button "Identificação" at bounding box center [127, 91] width 78 height 13
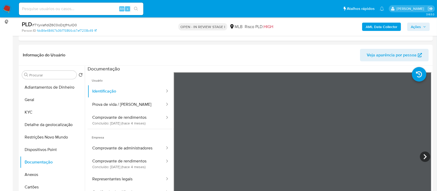
click at [377, 27] on b "AML Data Collector" at bounding box center [382, 27] width 32 height 8
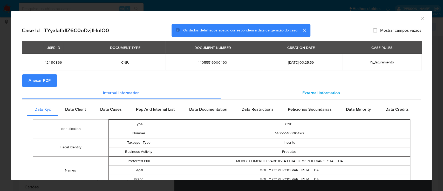
click at [311, 91] on span "External information" at bounding box center [321, 93] width 38 height 6
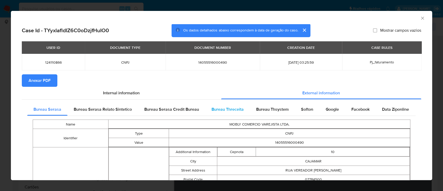
click at [234, 110] on span "Bureau Threceita" at bounding box center [227, 109] width 32 height 6
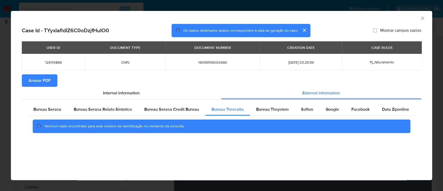
drag, startPoint x: 389, startPoint y: 18, endPoint x: 338, endPoint y: 1, distance: 53.5
click at [389, 18] on div "AML Data Collector" at bounding box center [217, 18] width 405 height 6
click at [268, 107] on span "Bureau Thsystem" at bounding box center [272, 109] width 32 height 6
click at [387, 18] on div "AML Data Collector" at bounding box center [217, 18] width 405 height 6
click at [301, 109] on span "Softon" at bounding box center [307, 109] width 12 height 6
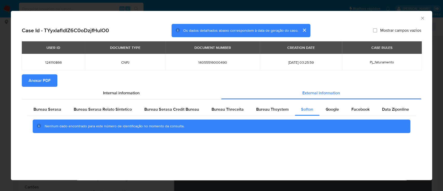
click at [370, 20] on div "AML Data Collector" at bounding box center [221, 17] width 421 height 13
click at [327, 108] on span "Google" at bounding box center [331, 109] width 13 height 6
click at [365, 21] on div "AML Data Collector" at bounding box center [221, 17] width 421 height 13
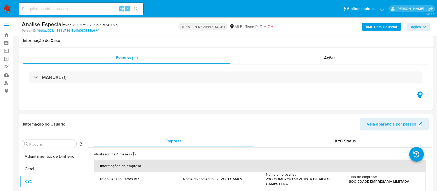
select select "10"
click at [41, 162] on button "Geral" at bounding box center [52, 168] width 65 height 12
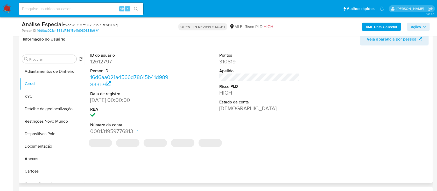
scroll to position [69, 0]
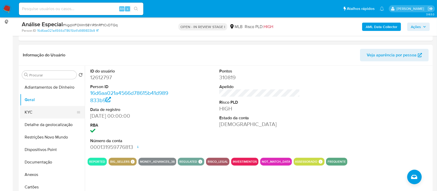
click at [40, 113] on button "KYC" at bounding box center [50, 112] width 61 height 12
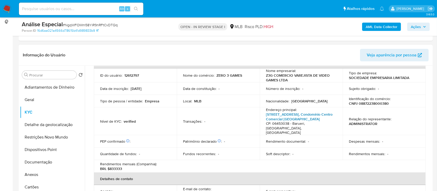
scroll to position [34, 0]
drag, startPoint x: 9, startPoint y: 78, endPoint x: 47, endPoint y: 63, distance: 40.9
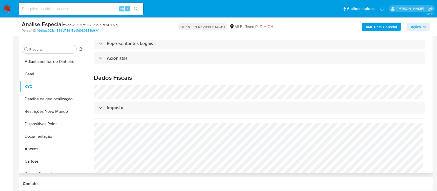
scroll to position [104, 0]
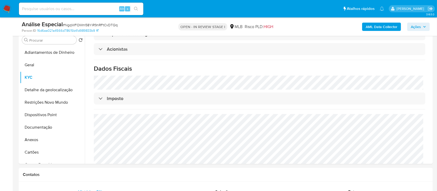
drag, startPoint x: 4, startPoint y: 109, endPoint x: 127, endPoint y: 76, distance: 127.5
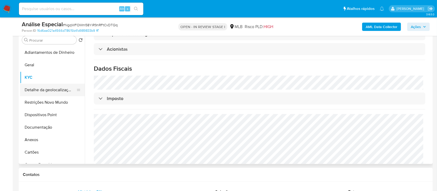
click at [38, 88] on button "Detalhe da geolocalização" at bounding box center [50, 90] width 61 height 12
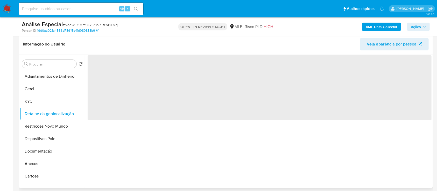
scroll to position [69, 0]
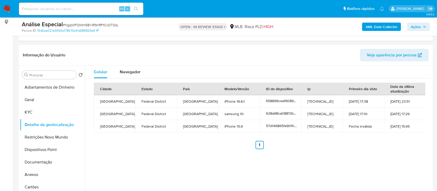
click at [342, 136] on div "Cidade Estado País Modelo/Versão ID do dispositivo Ip Primeiro dia visto Data d…" at bounding box center [260, 115] width 332 height 66
click at [45, 136] on button "Restrições Novo Mundo" at bounding box center [50, 137] width 61 height 12
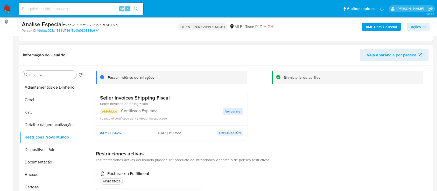
scroll to position [29, 0]
drag, startPoint x: 388, startPoint y: 108, endPoint x: 384, endPoint y: 96, distance: 12.5
click at [388, 107] on div "Perfiles restrictivos Sin historial de perfiles" at bounding box center [347, 101] width 151 height 85
click at [236, 108] on span "Ver detalle" at bounding box center [233, 110] width 15 height 5
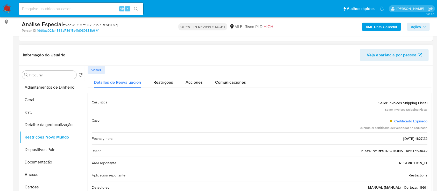
scroll to position [104, 0]
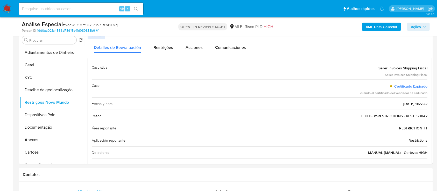
click at [312, 29] on div "AML Data Collector Ações" at bounding box center [362, 26] width 135 height 12
drag, startPoint x: 371, startPoint y: 65, endPoint x: 427, endPoint y: 129, distance: 85.1
click at [427, 129] on div "Casuística Seller Invoices Shipping Fiscal Seller Invoices Shipping Fiscal Caso…" at bounding box center [260, 115] width 344 height 117
click at [38, 117] on button "Dispositivos Point" at bounding box center [50, 114] width 61 height 12
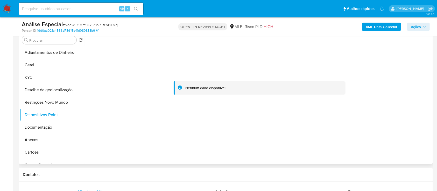
click at [395, 80] on div at bounding box center [260, 88] width 344 height 114
drag, startPoint x: 411, startPoint y: 109, endPoint x: 355, endPoint y: 37, distance: 91.5
click at [409, 106] on div at bounding box center [260, 88] width 344 height 114
click at [375, 27] on b "AML Data Collector" at bounding box center [382, 27] width 32 height 8
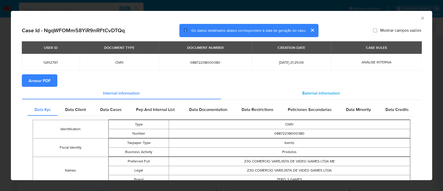
click at [333, 91] on span "External information" at bounding box center [321, 93] width 38 height 6
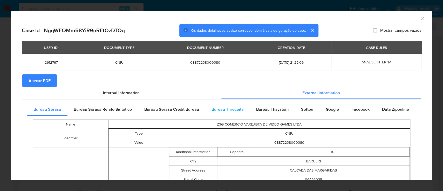
click at [220, 108] on span "Bureau Threceita" at bounding box center [227, 109] width 32 height 6
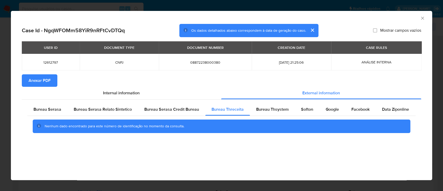
drag, startPoint x: 385, startPoint y: 18, endPoint x: 367, endPoint y: 13, distance: 18.7
click at [385, 18] on div "AML Data Collector" at bounding box center [217, 18] width 405 height 6
click at [267, 107] on span "Bureau Thsystem" at bounding box center [272, 109] width 32 height 6
click at [310, 110] on span "Softon" at bounding box center [307, 109] width 12 height 6
click at [389, 18] on div "AML Data Collector" at bounding box center [217, 18] width 405 height 6
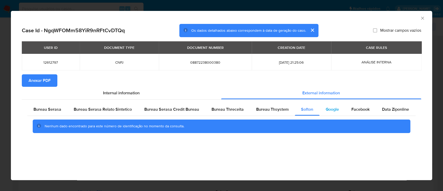
click at [335, 108] on span "Google" at bounding box center [331, 109] width 13 height 6
click at [393, 16] on div "AML Data Collector" at bounding box center [217, 18] width 405 height 6
click at [418, 20] on div "AML Data Collector" at bounding box center [221, 17] width 421 height 13
click at [424, 17] on icon "Fechar a janela" at bounding box center [422, 18] width 5 height 5
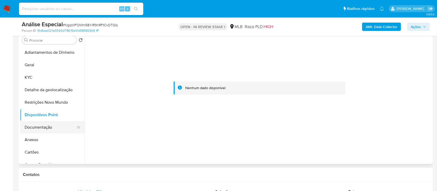
click at [37, 125] on button "Documentação" at bounding box center [50, 127] width 61 height 12
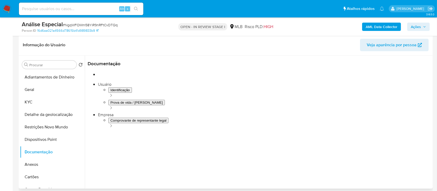
scroll to position [69, 0]
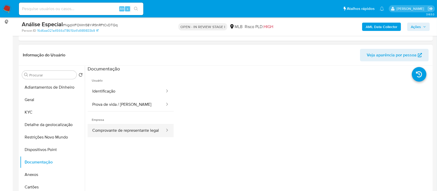
click at [124, 131] on button "Comprovante de representante legal" at bounding box center [127, 130] width 78 height 13
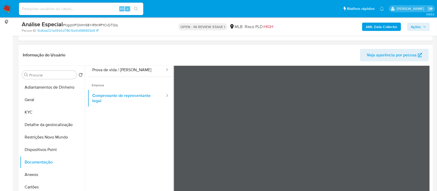
scroll to position [0, 0]
